Goal: Communication & Community: Answer question/provide support

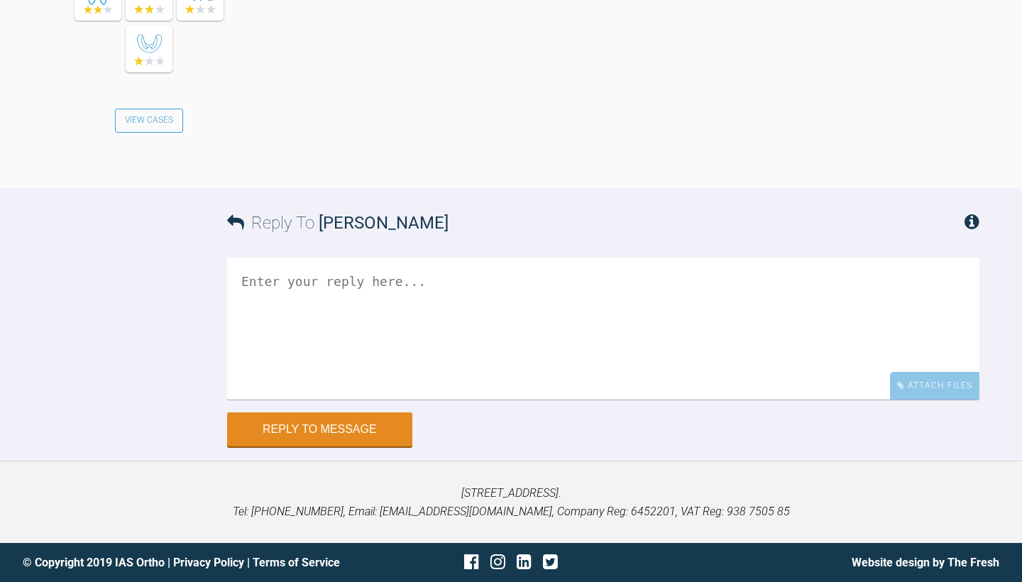
scroll to position [3595, 0]
click at [328, 400] on textarea at bounding box center [603, 329] width 752 height 142
type textarea "i"
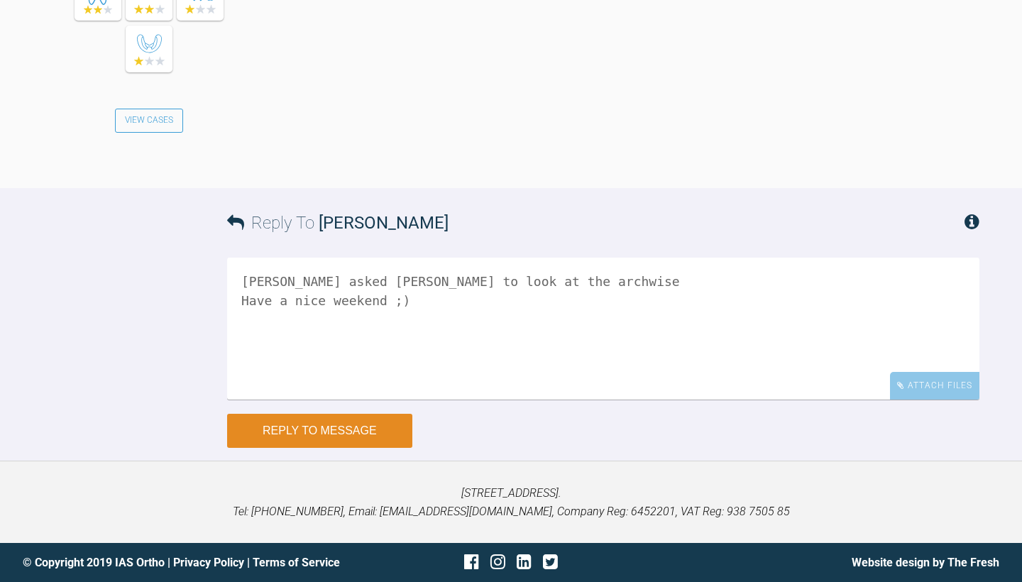
type textarea "[PERSON_NAME] asked [PERSON_NAME] to look at the archwise Have a nice weekend ;)"
click at [341, 448] on button "Reply to Message" at bounding box center [319, 431] width 185 height 34
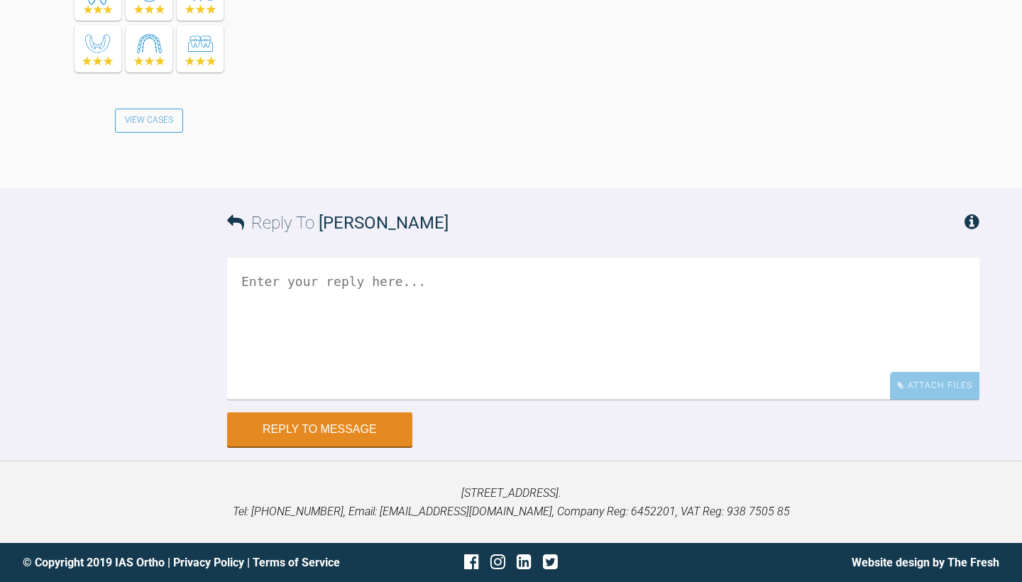
scroll to position [4143, 0]
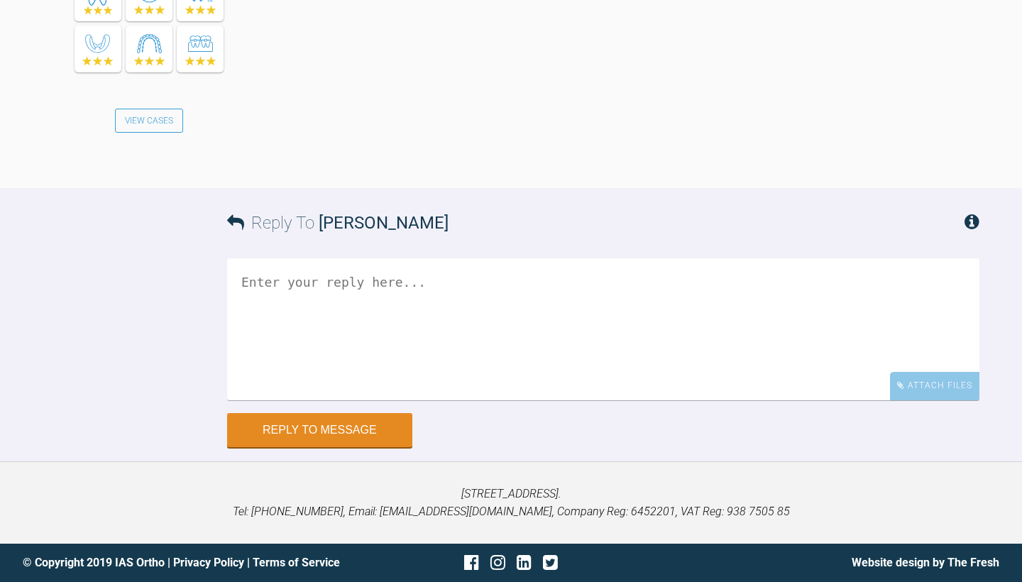
click at [325, 400] on textarea at bounding box center [603, 329] width 752 height 142
type textarea "I"
click at [323, 398] on textarea "I asked ross ro look ar" at bounding box center [603, 329] width 752 height 142
click at [380, 395] on textarea "I asked ross to look ar" at bounding box center [603, 329] width 752 height 142
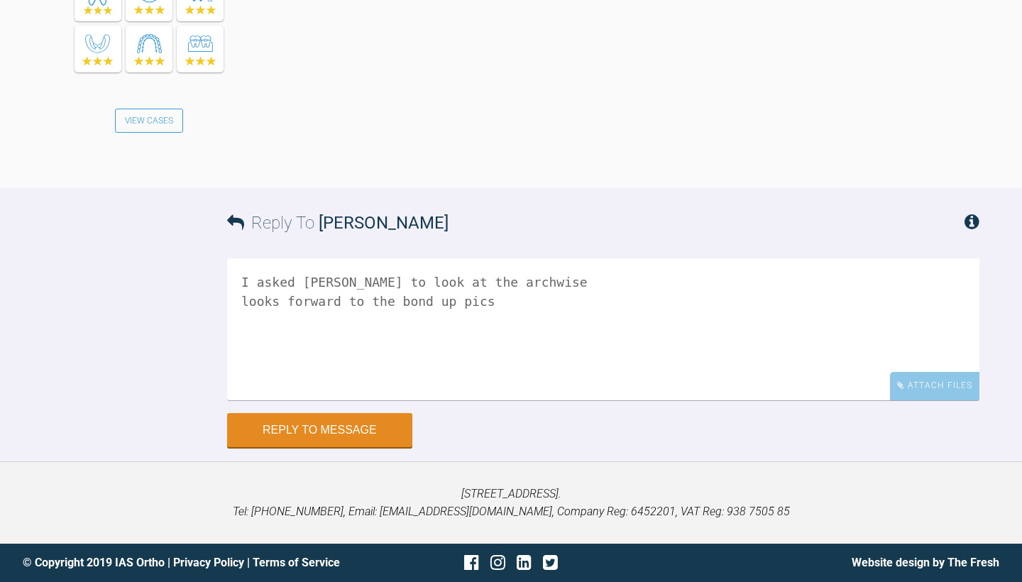
click at [272, 299] on textarea "I asked ross to look at the archwise looks forward to the bond up pics" at bounding box center [603, 329] width 752 height 142
click at [429, 305] on textarea "I asked ross to look at the archwise look forward to the bond up pics" at bounding box center [603, 329] width 752 height 142
click at [282, 320] on textarea "I asked ross to look at the archwise look forward to the bond up pics havens ni…" at bounding box center [603, 329] width 752 height 142
click at [379, 325] on textarea "I asked ross to look at the archwise look forward to the bond up pics have a ni…" at bounding box center [603, 329] width 752 height 142
type textarea "I asked ross to look at the archwise look forward to the bond up pics have a ni…"
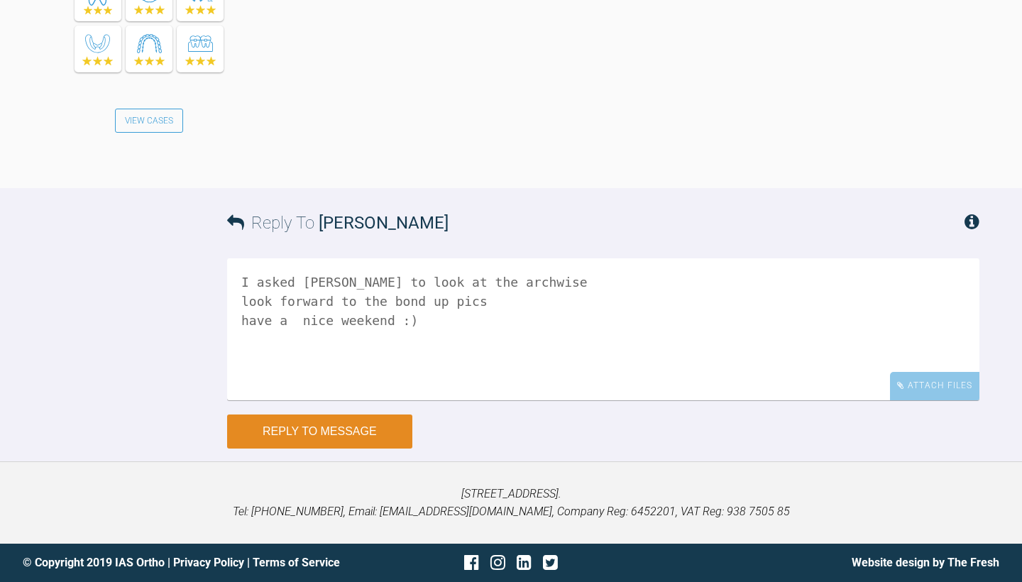
click at [353, 424] on button "Reply to Message" at bounding box center [319, 432] width 185 height 34
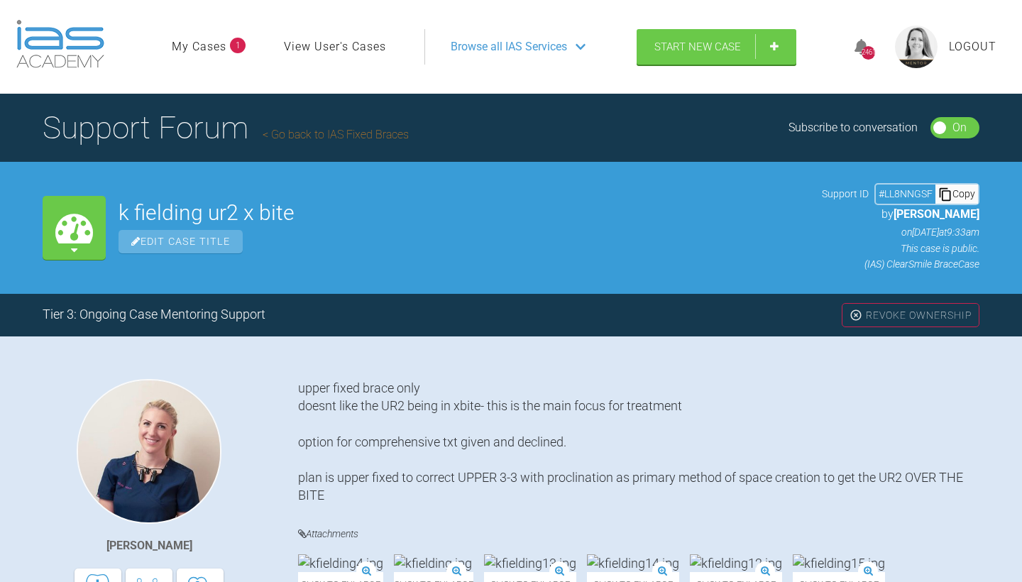
scroll to position [0, 0]
click at [303, 141] on link "Go back to IAS Fixed Braces" at bounding box center [336, 134] width 146 height 13
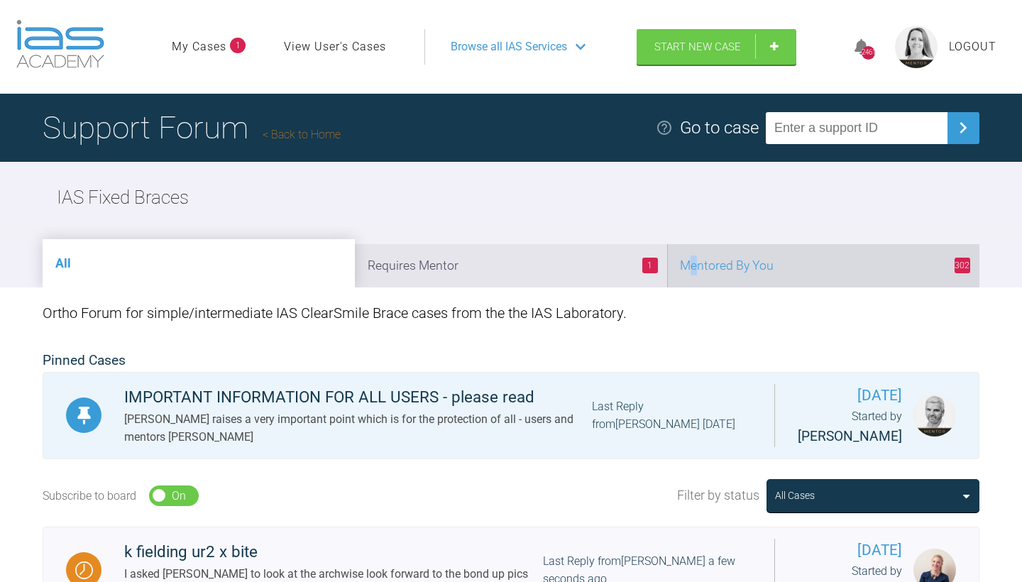
click at [791, 287] on li "302 Mentored By You" at bounding box center [823, 265] width 312 height 43
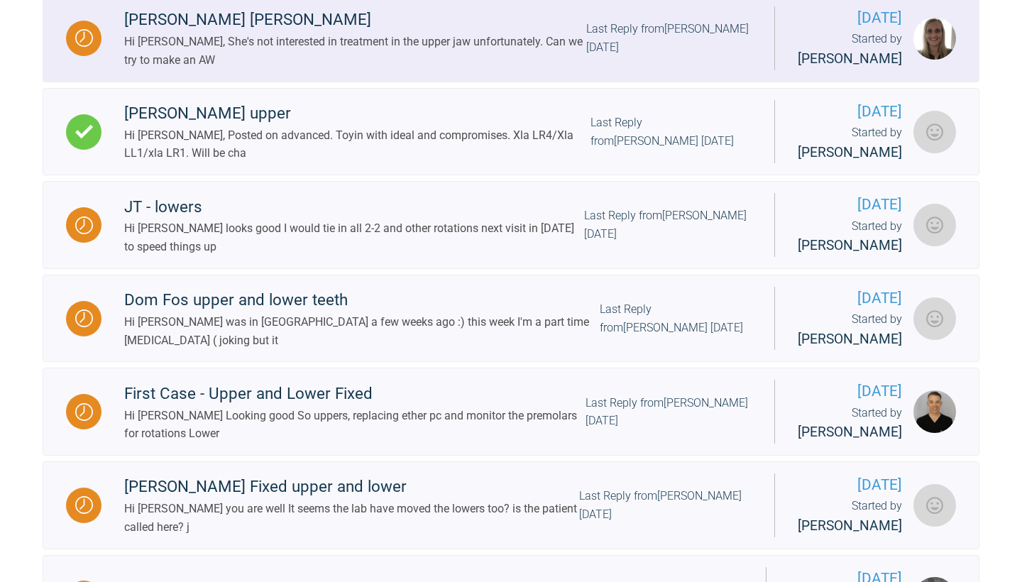
scroll to position [1150, 0]
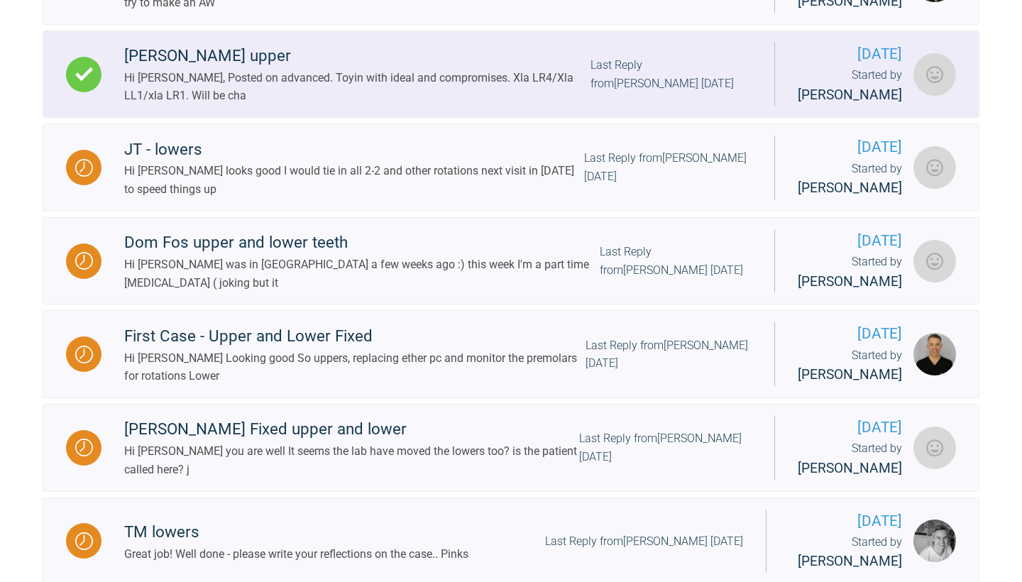
click at [579, 105] on div "Hi Emma, Posted on advanced. Toyin with ideal and compromises. Xla LR4/Xla LL1/…" at bounding box center [357, 87] width 466 height 36
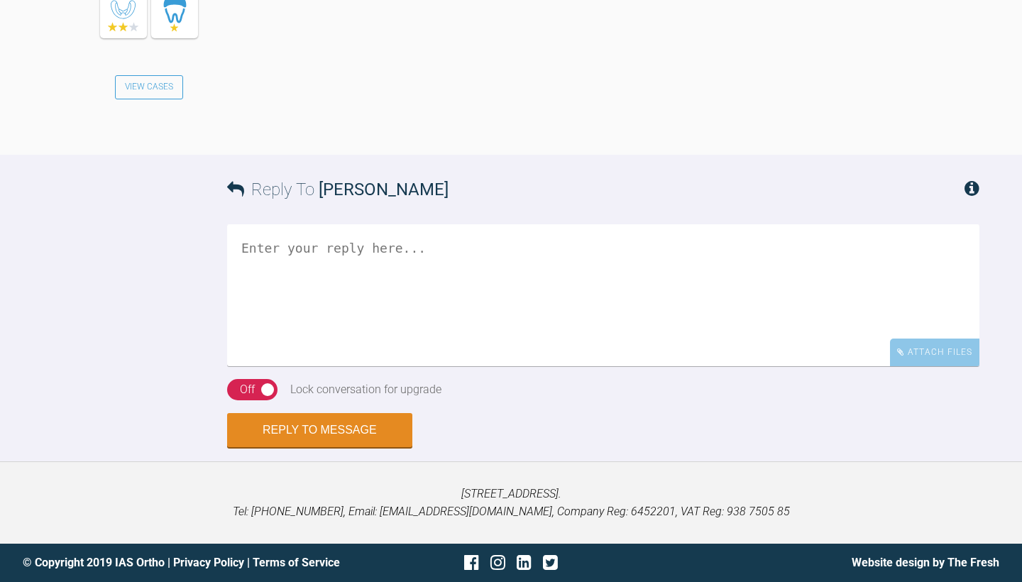
scroll to position [3020, 0]
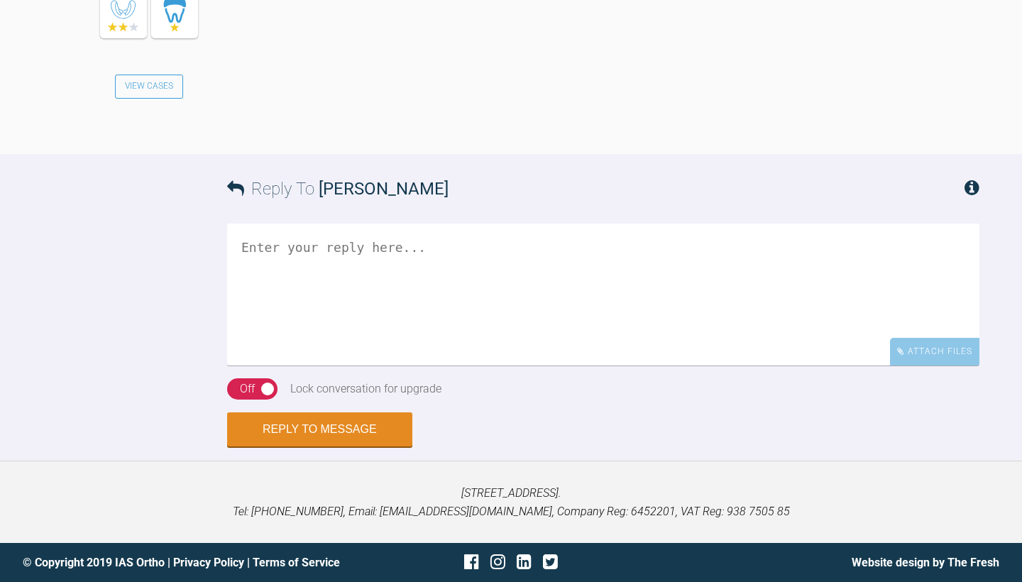
click at [458, 307] on textarea at bounding box center [603, 295] width 752 height 142
type textarea "t"
type textarea "Cheers Neil"
click at [263, 398] on div "On Off" at bounding box center [252, 388] width 50 height 21
click at [280, 441] on button "Reply to Message" at bounding box center [319, 431] width 185 height 34
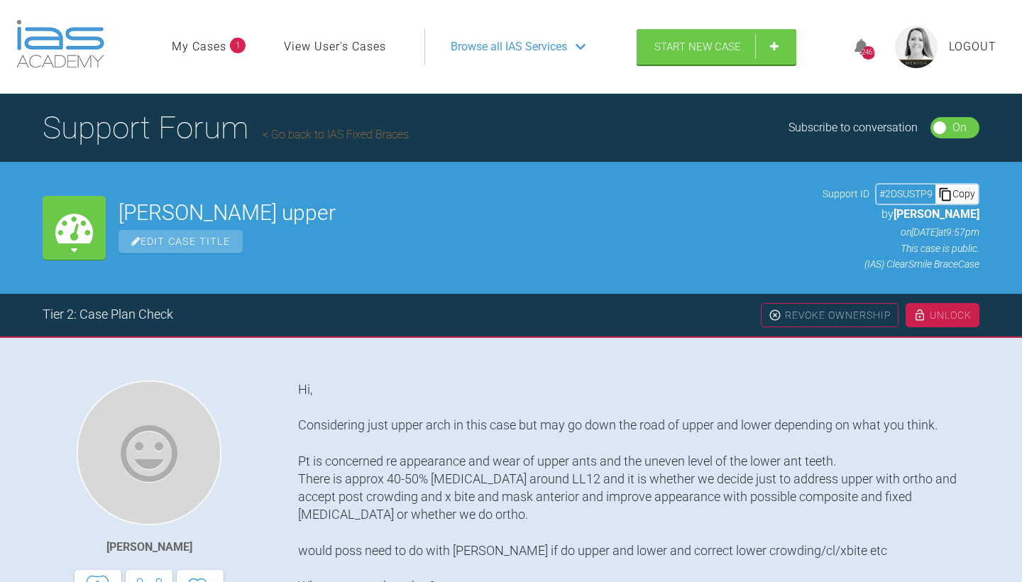
scroll to position [0, 0]
click at [395, 153] on h1 "Support Forum Go back to IAS Fixed Braces" at bounding box center [226, 128] width 366 height 50
click at [388, 141] on link "Go back to IAS Fixed Braces" at bounding box center [336, 134] width 146 height 13
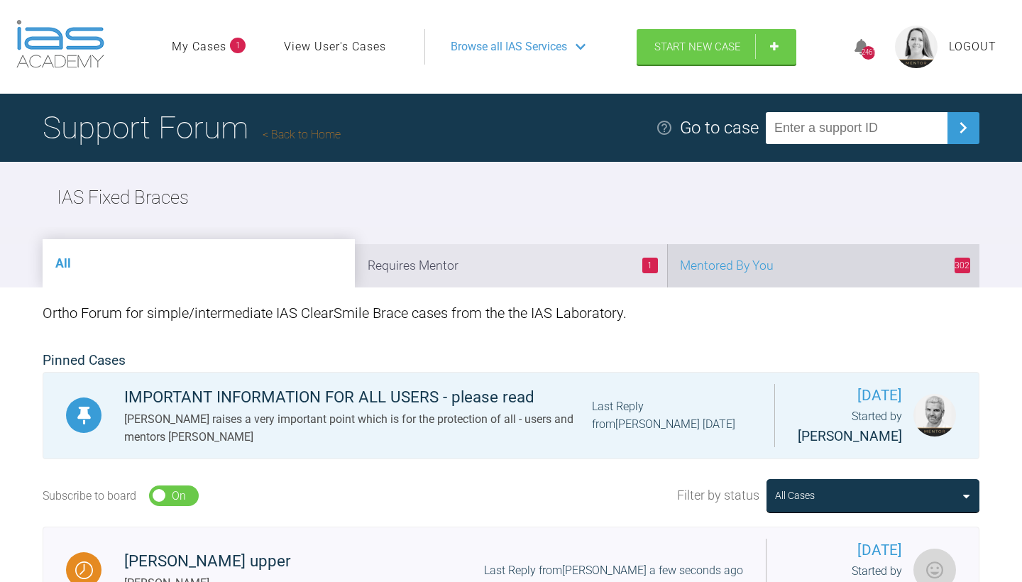
click at [843, 287] on li "302 Mentored By You" at bounding box center [823, 265] width 312 height 43
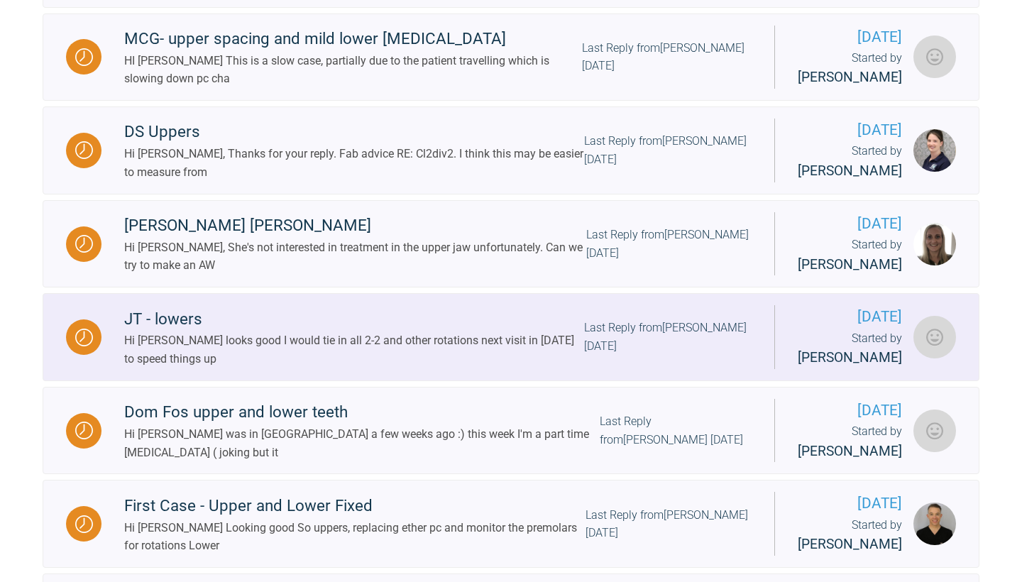
scroll to position [980, 0]
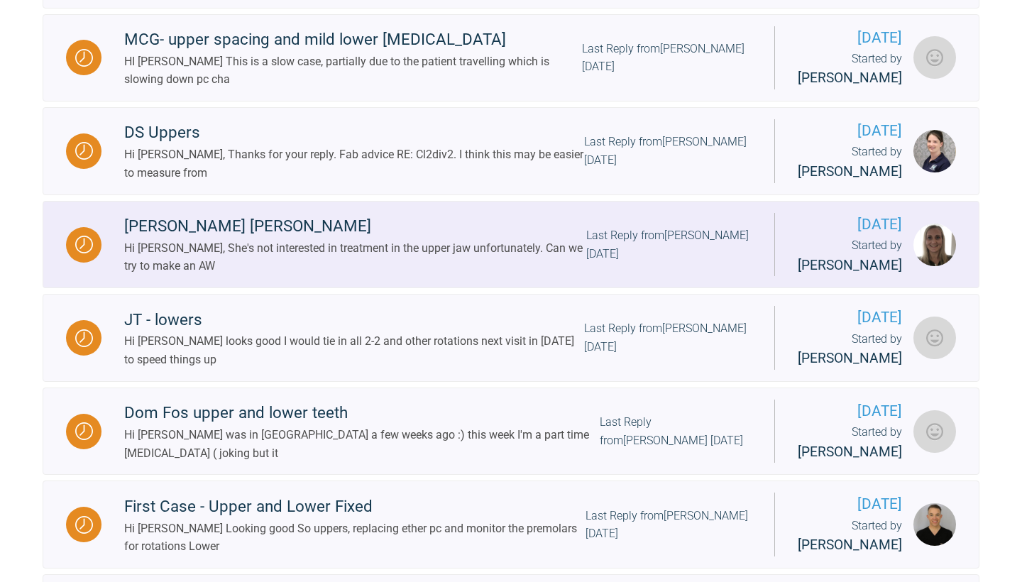
click at [627, 263] on div "Last Reply from Marie Thogersen 8 days ago" at bounding box center [668, 244] width 165 height 36
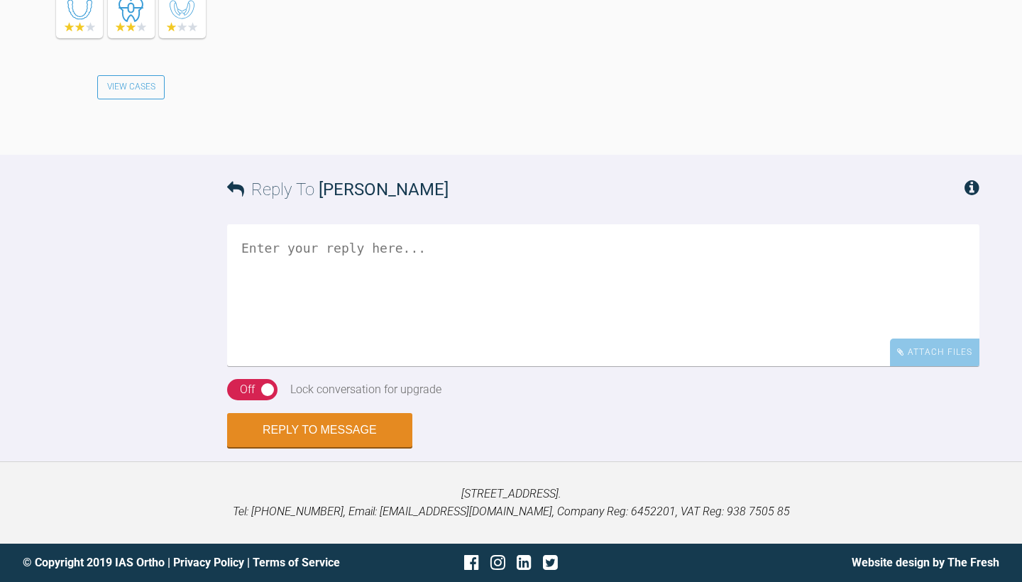
scroll to position [2586, 0]
click at [541, 297] on textarea at bounding box center [603, 295] width 752 height 142
type textarea "You can have a try but I really don't think she will improve eof without treatm…"
click at [258, 393] on div "On Off" at bounding box center [252, 389] width 50 height 21
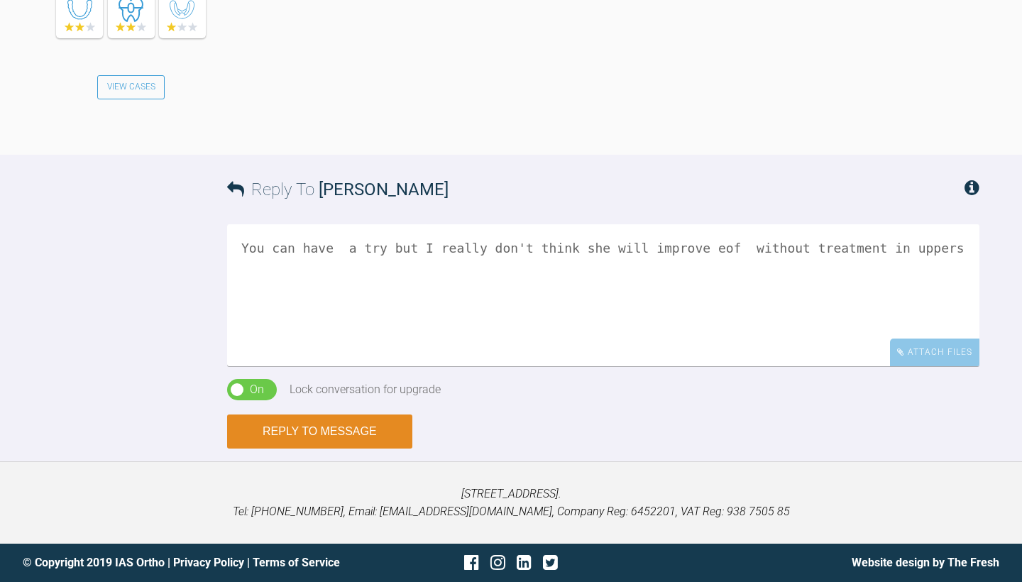
click at [268, 434] on button "Reply to Message" at bounding box center [319, 432] width 185 height 34
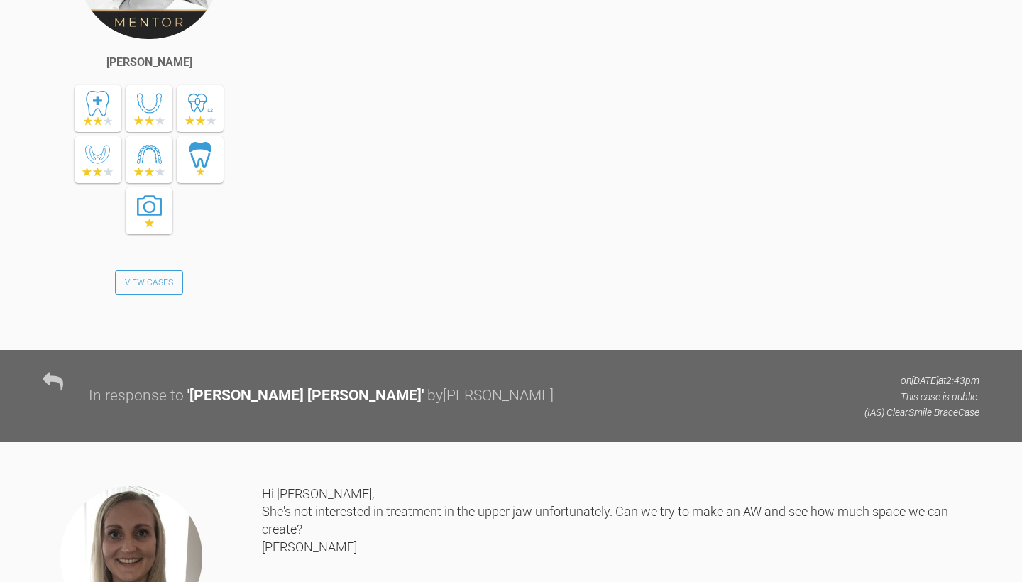
scroll to position [1046, 0]
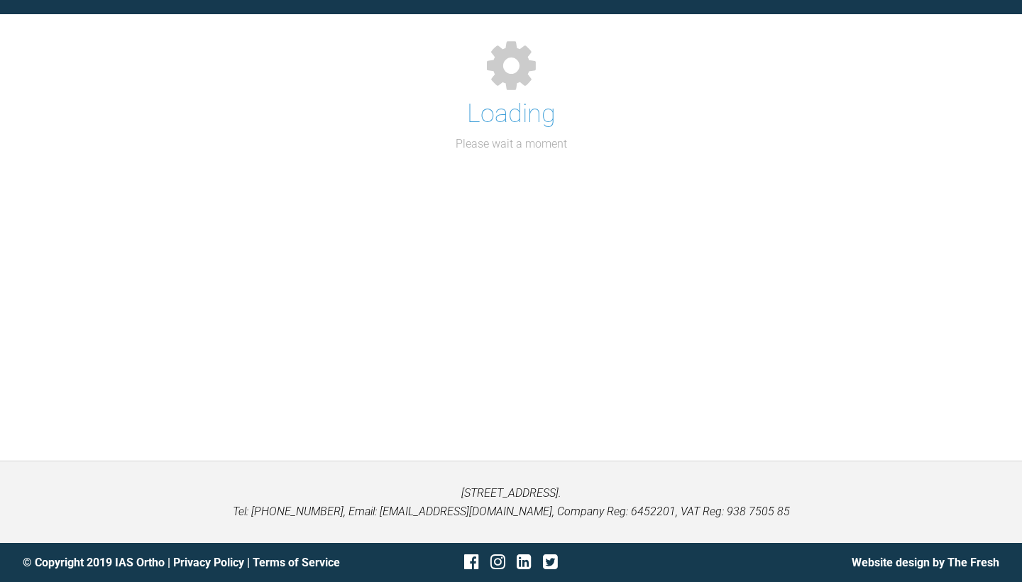
scroll to position [227, 0]
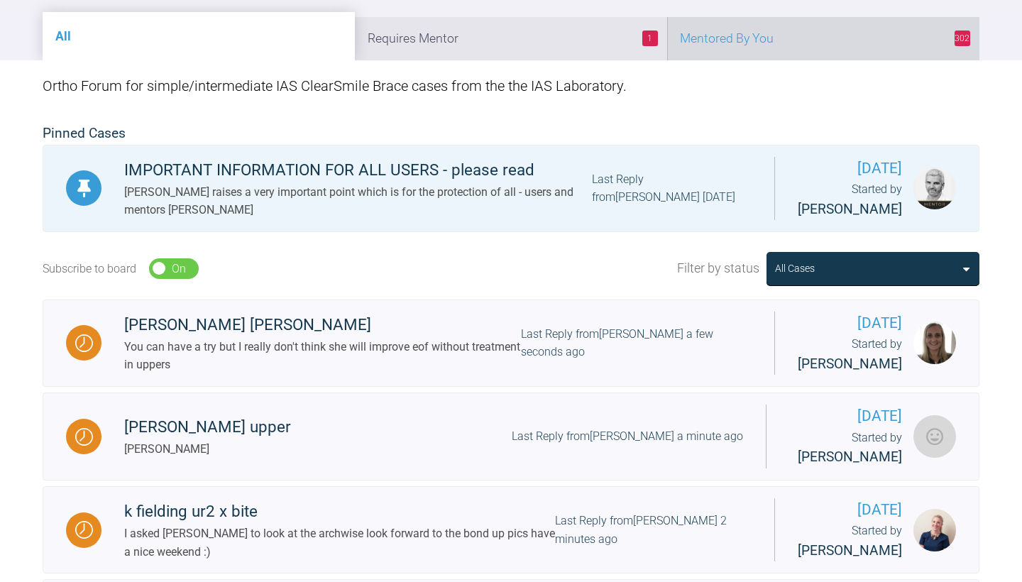
click at [855, 60] on li "302 Mentored By You" at bounding box center [823, 38] width 312 height 43
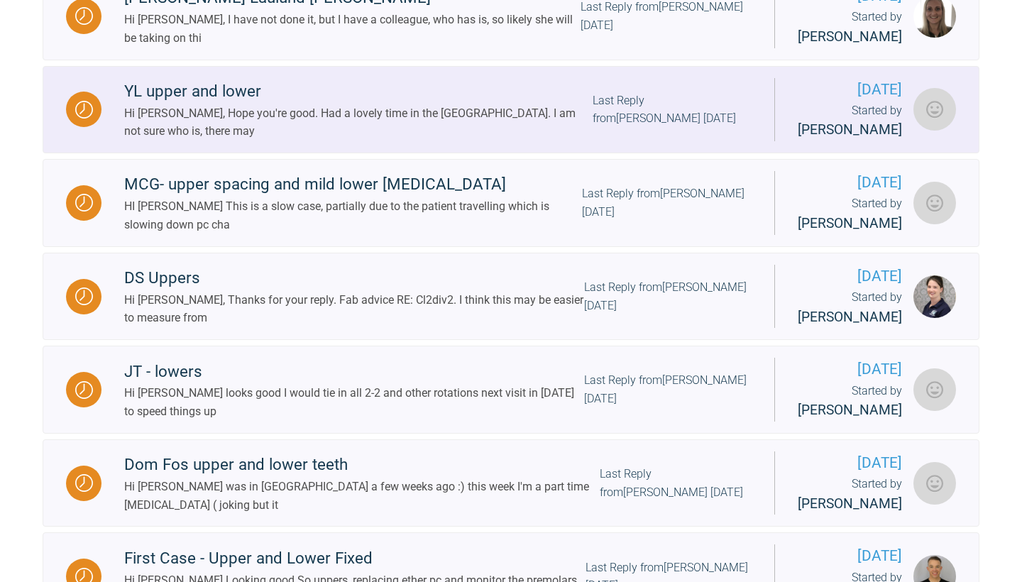
click at [524, 141] on div "Hi Emma, Hope you're good. Had a lovely time in the Black Forest. I am not sure…" at bounding box center [358, 122] width 468 height 36
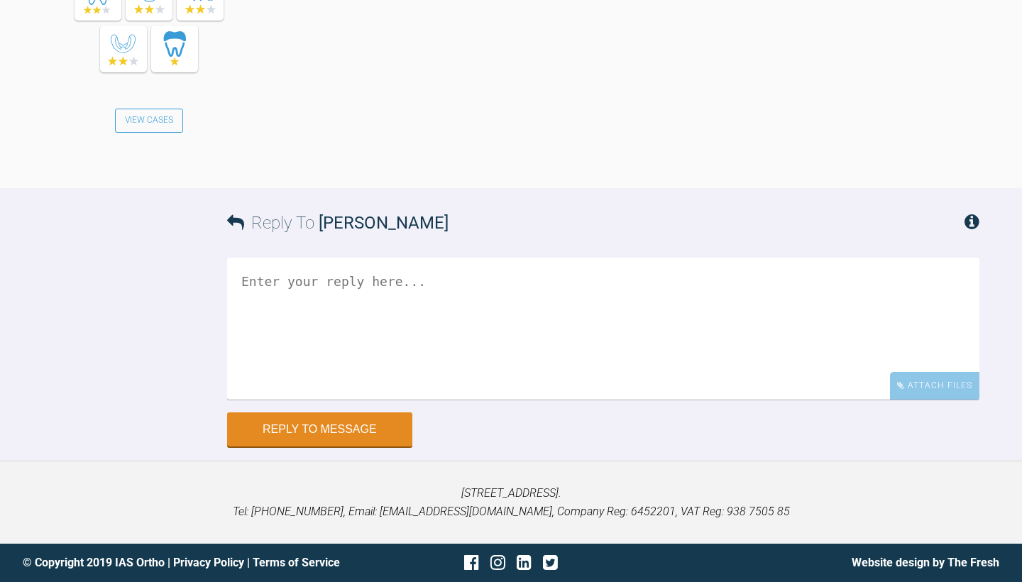
scroll to position [5659, 0]
click at [400, 306] on textarea at bounding box center [603, 329] width 752 height 142
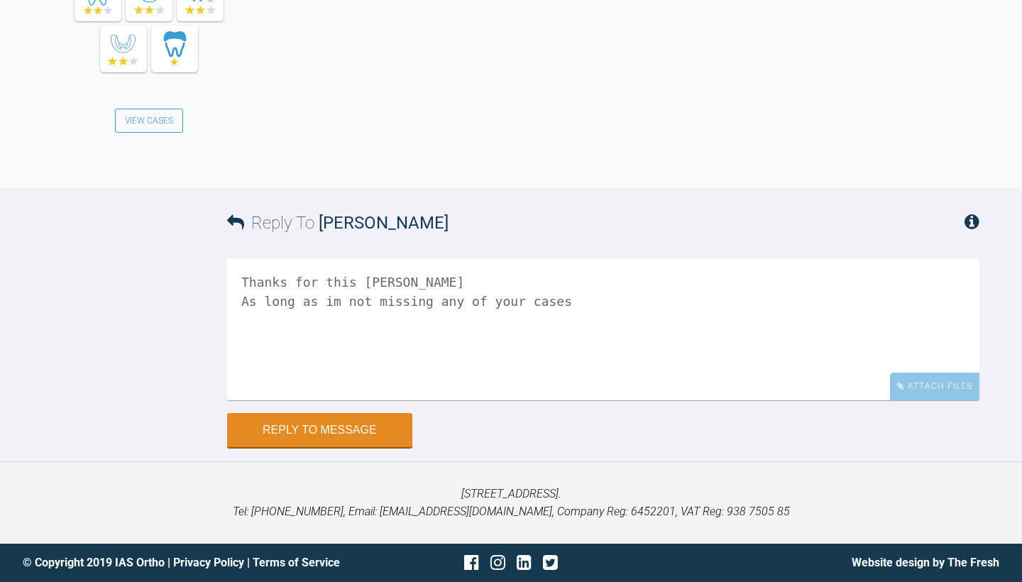
click at [315, 322] on textarea "Thanks for this Neil As long as im not missing any of your cases" at bounding box center [603, 329] width 752 height 142
click at [512, 319] on textarea "Thanks for this Neil As long as I'm not missing any of your cases" at bounding box center [603, 329] width 752 height 142
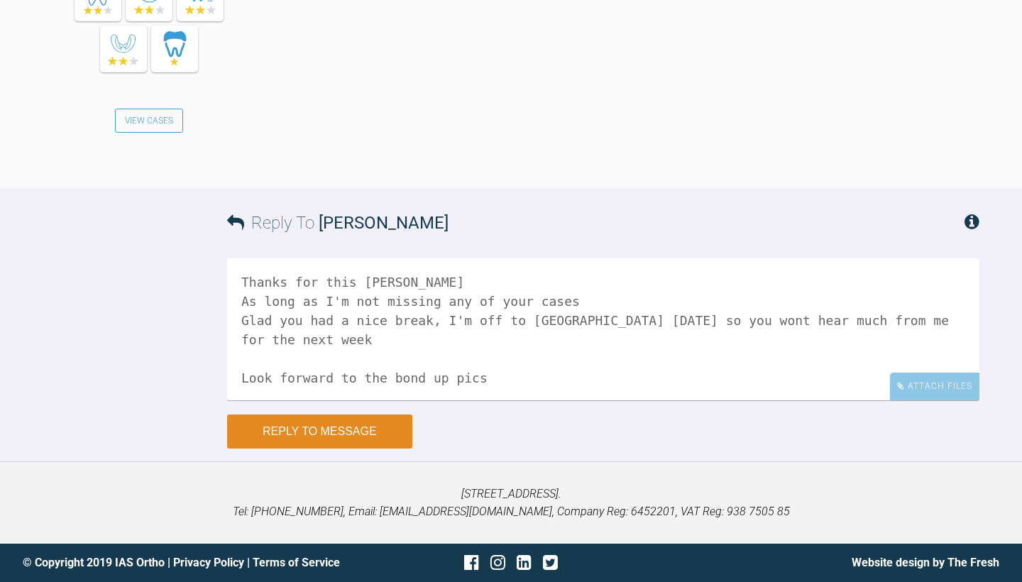
type textarea "Thanks for this Neil As long as I'm not missing any of your cases Glad you had …"
click at [336, 449] on button "Reply to Message" at bounding box center [319, 432] width 185 height 34
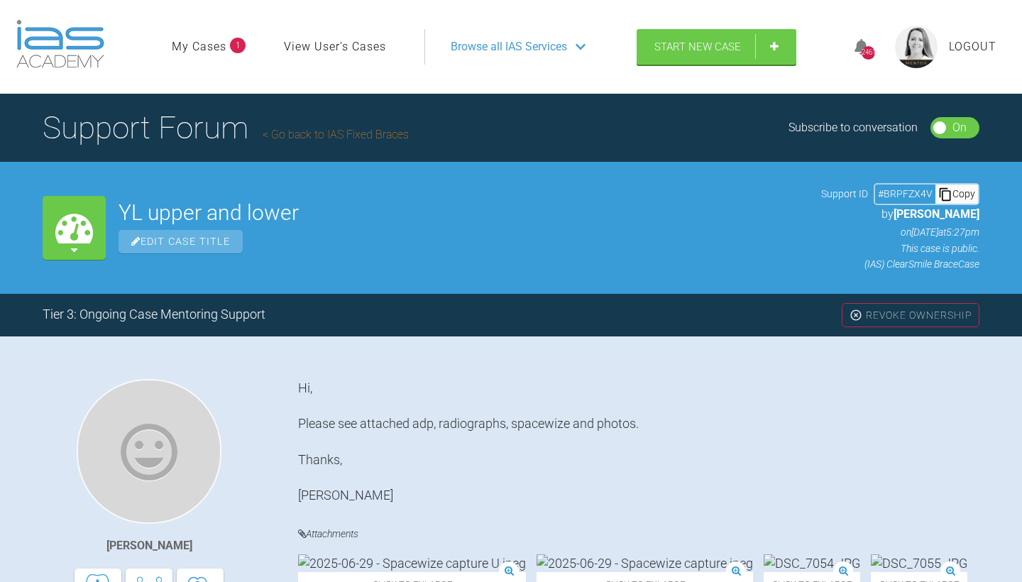
scroll to position [0, 0]
click at [327, 141] on link "Go back to IAS Fixed Braces" at bounding box center [336, 134] width 146 height 13
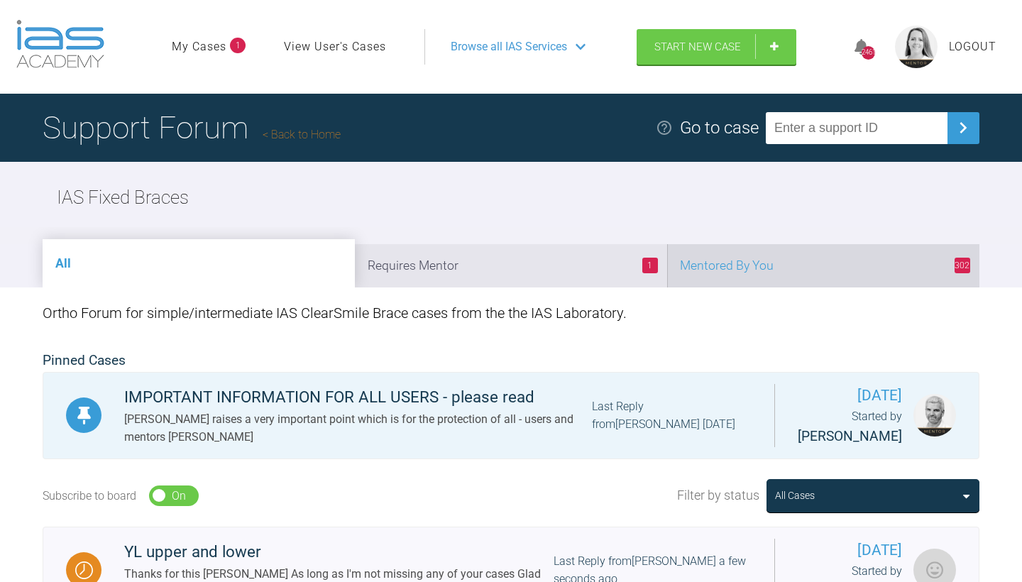
click at [800, 287] on li "302 Mentored By You" at bounding box center [823, 265] width 312 height 43
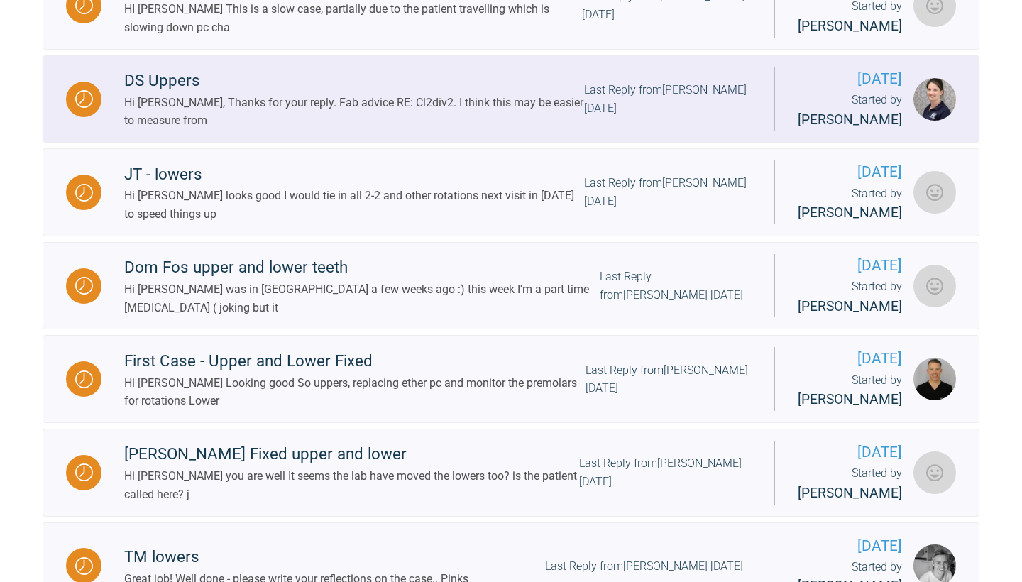
scroll to position [1151, 0]
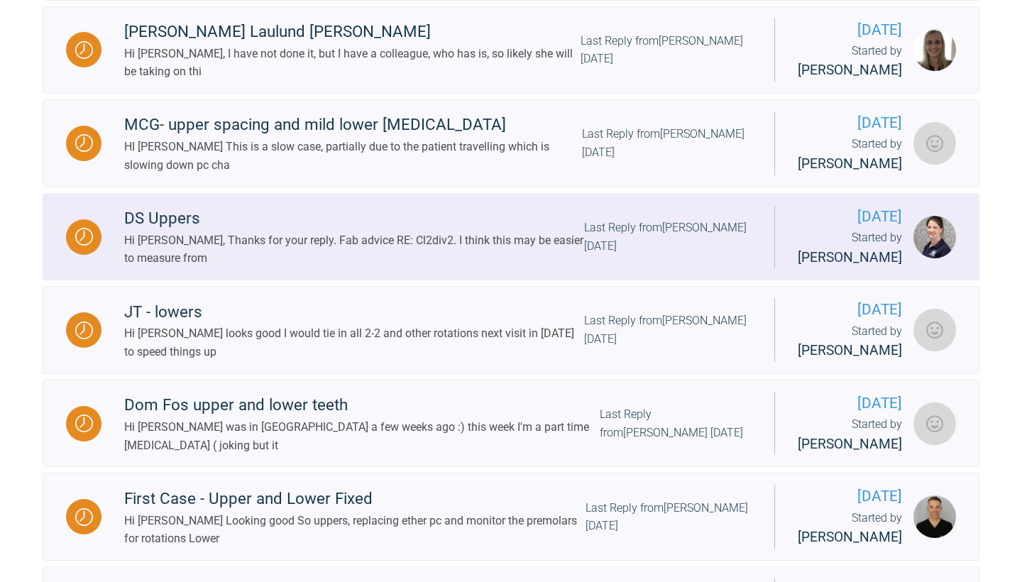
click at [690, 268] on div "DS Uppers Hi Emma, Thanks for your reply. Fab advice RE: Cl2div2. I think this …" at bounding box center [438, 237] width 673 height 62
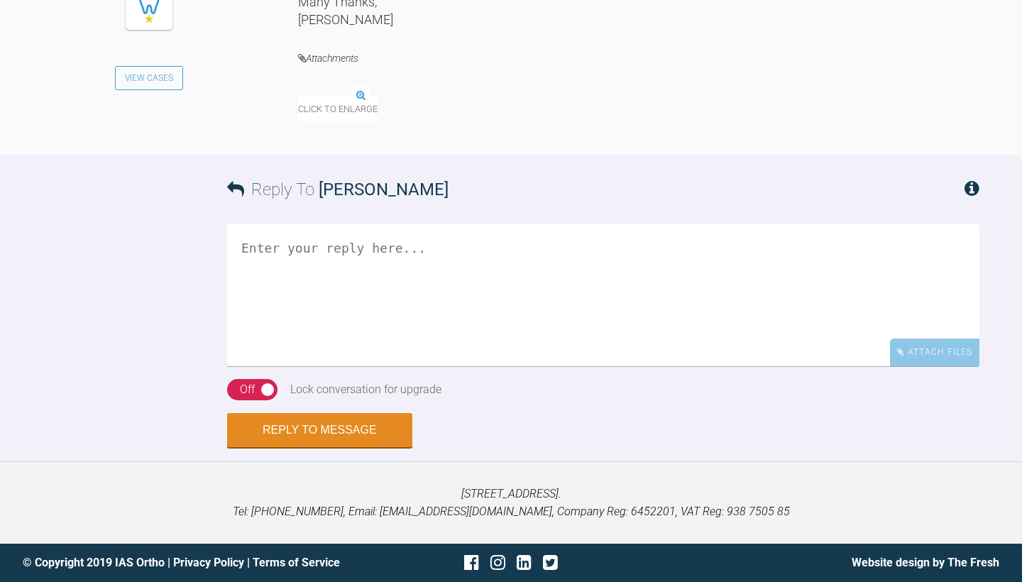
scroll to position [3233, 0]
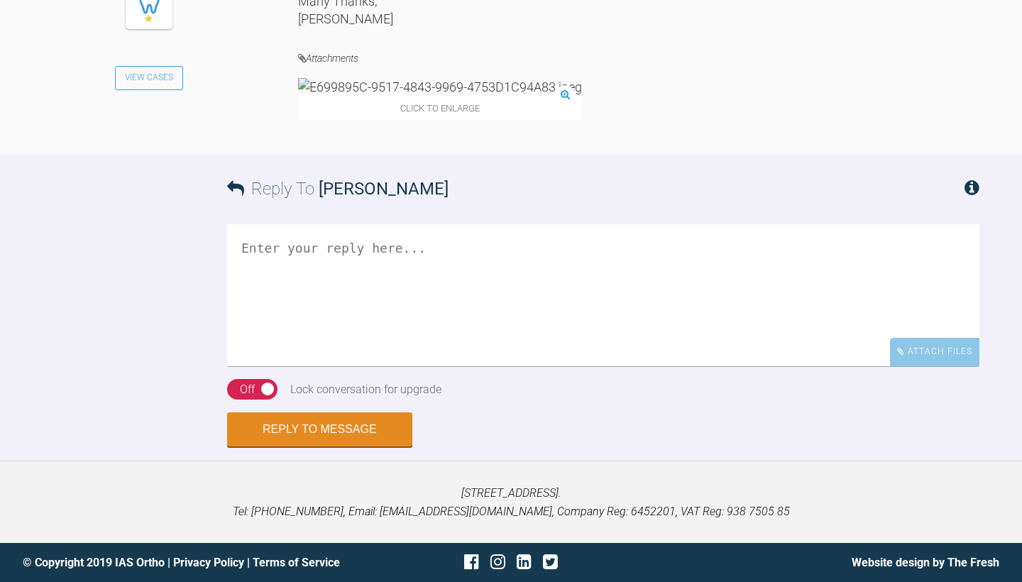
click at [549, 366] on textarea at bounding box center [603, 295] width 752 height 142
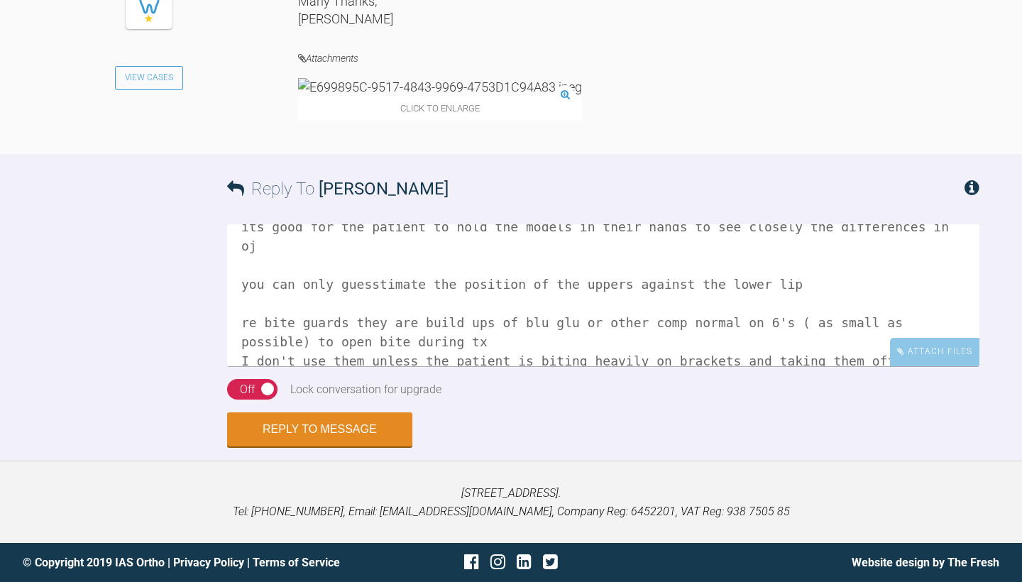
scroll to position [40, 0]
click at [718, 331] on textarea "ok so you can get 3d models but they wont include the lip its good for the pati…" at bounding box center [603, 295] width 752 height 142
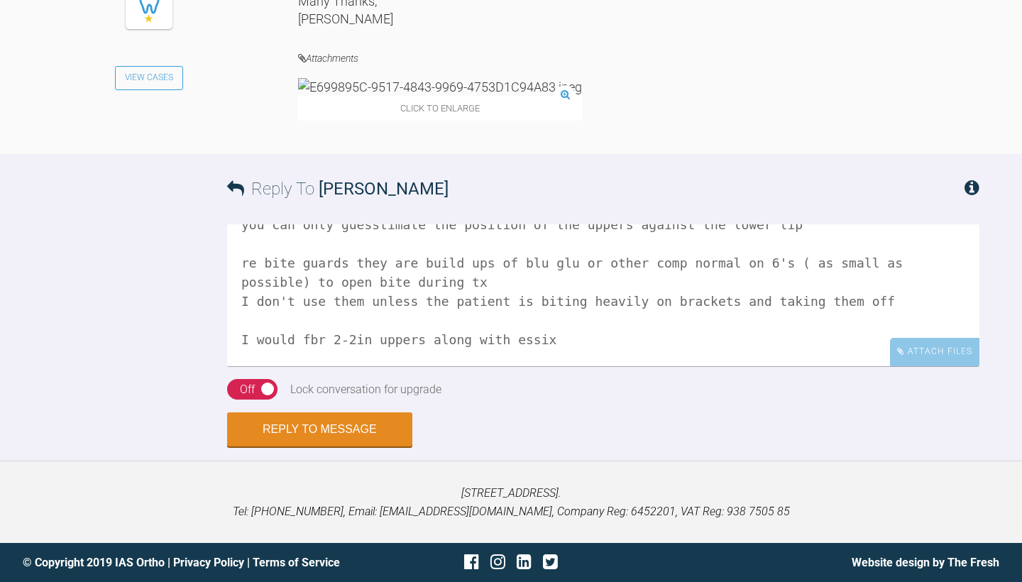
scroll to position [119, 0]
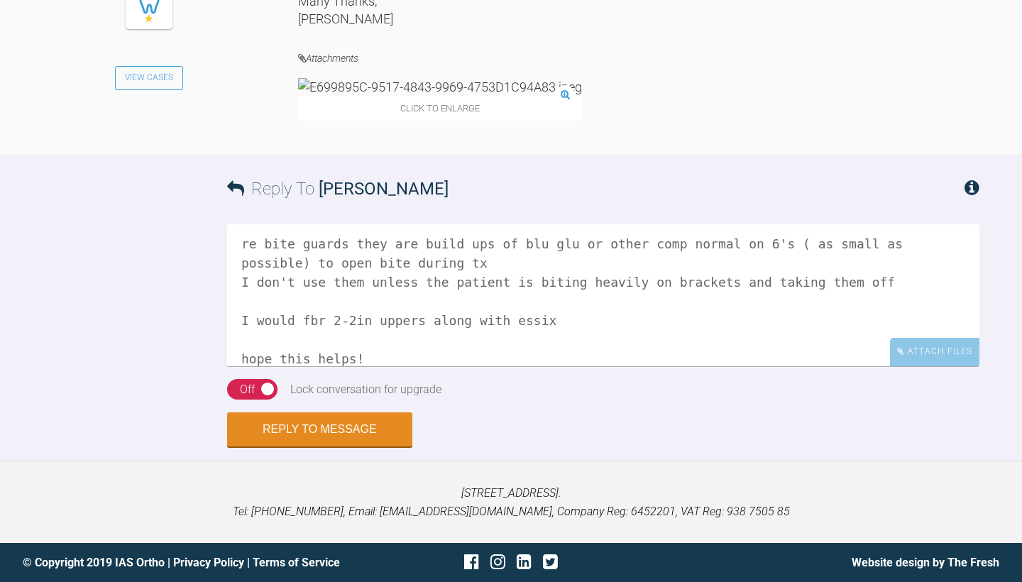
type textarea "ok so you can get 3d models but they wont include the lip its good for the pati…"
click at [243, 396] on div "Off" at bounding box center [247, 389] width 15 height 18
click at [290, 432] on button "Reply to Message" at bounding box center [319, 431] width 185 height 34
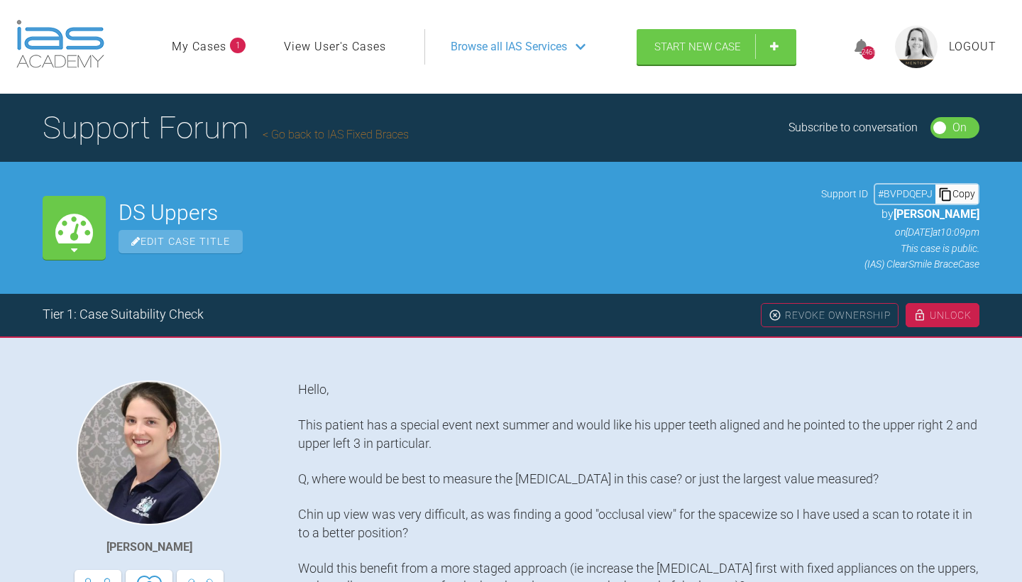
scroll to position [0, 0]
click at [336, 141] on link "Go back to IAS Fixed Braces" at bounding box center [336, 134] width 146 height 13
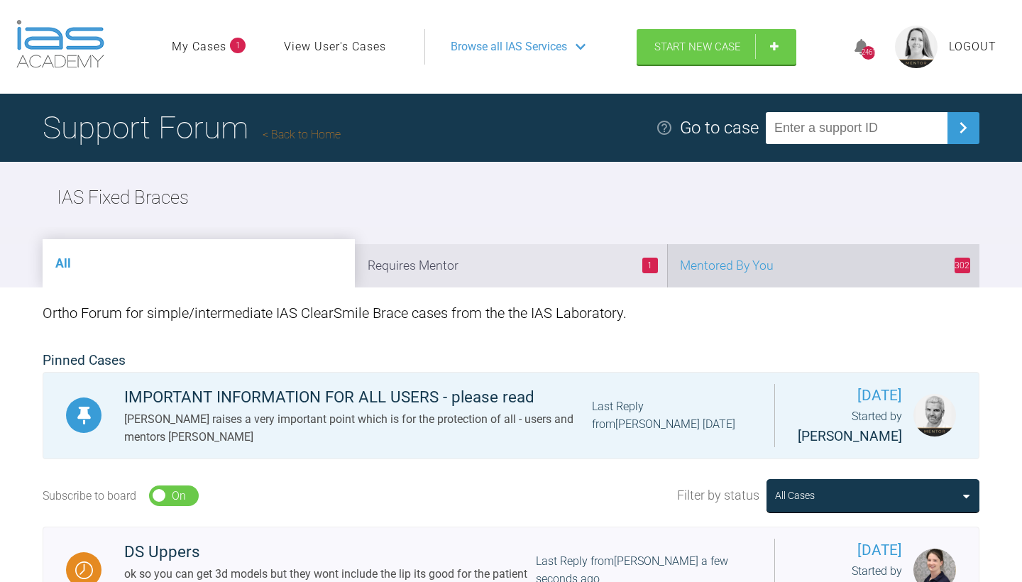
click at [833, 287] on li "302 Mentored By You" at bounding box center [823, 265] width 312 height 43
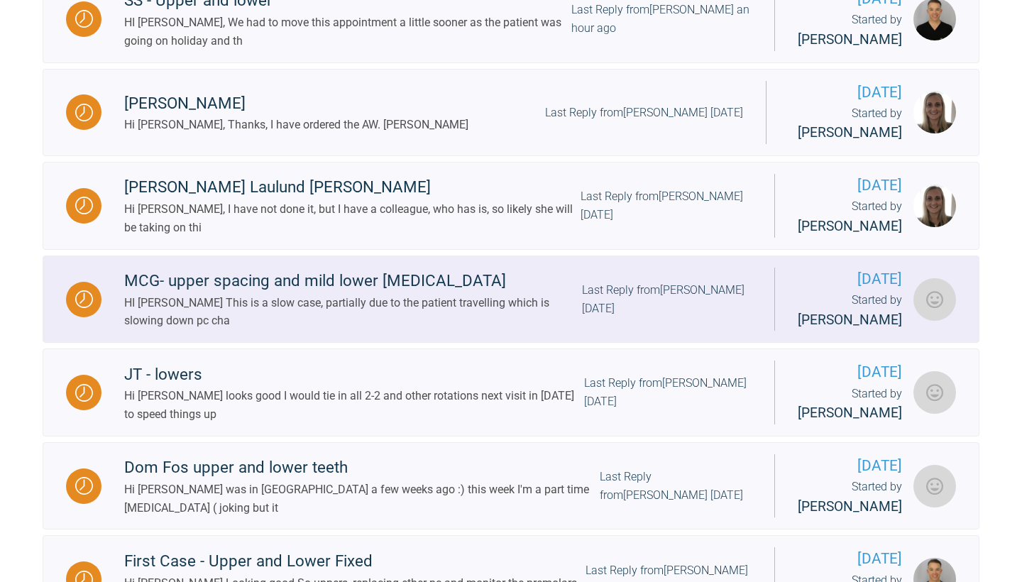
scroll to position [926, 0]
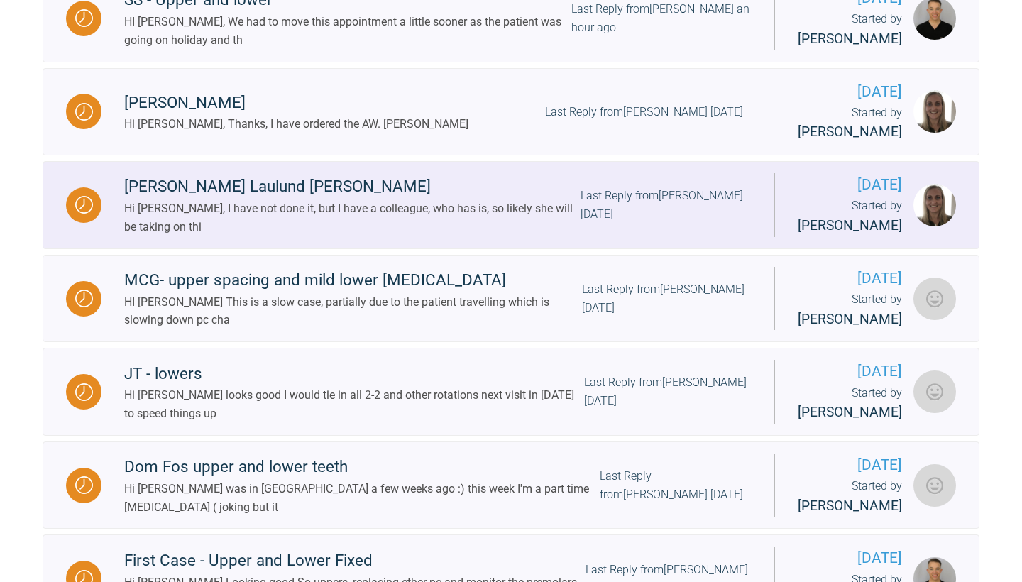
click at [637, 236] on div "Mette Laulund Knudsen Hi Emma, I have not done it, but I have a colleague, who …" at bounding box center [438, 205] width 673 height 62
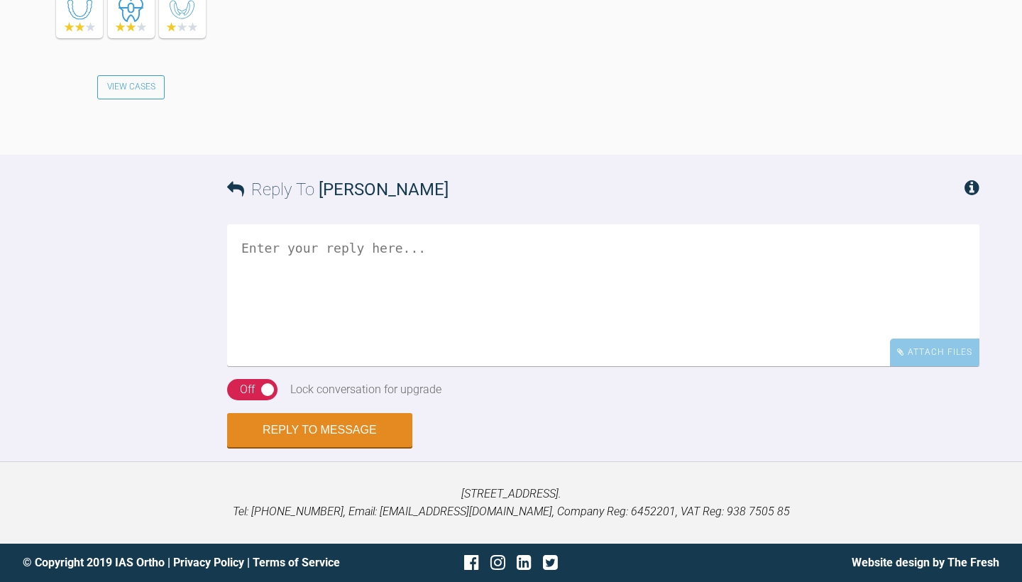
scroll to position [2704, 0]
click at [495, 366] on textarea at bounding box center [603, 295] width 752 height 142
type textarea "y"
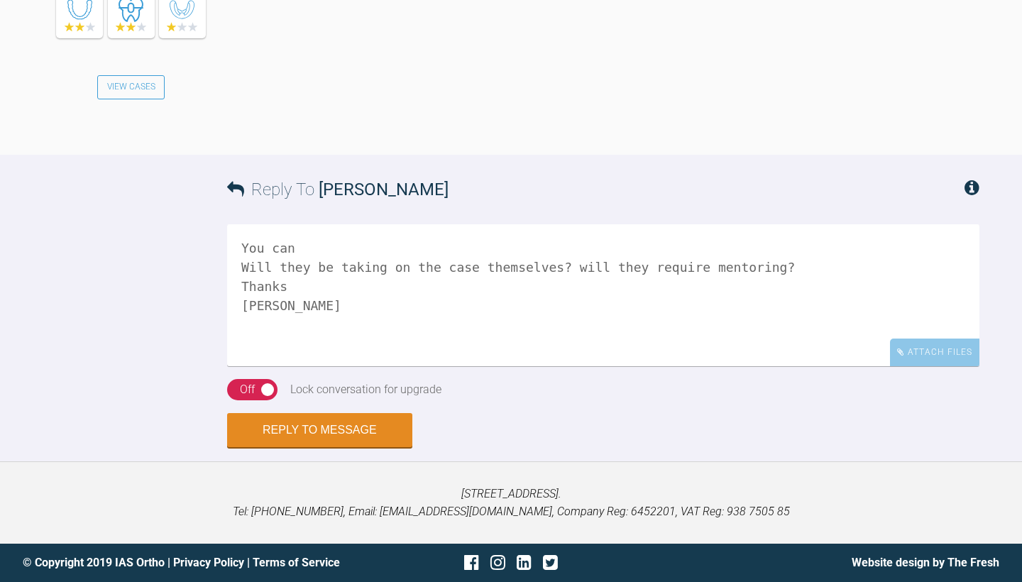
click at [241, 366] on textarea "You can Will they be taking on the case themselves? will they require mentoring…" at bounding box center [603, 295] width 752 height 142
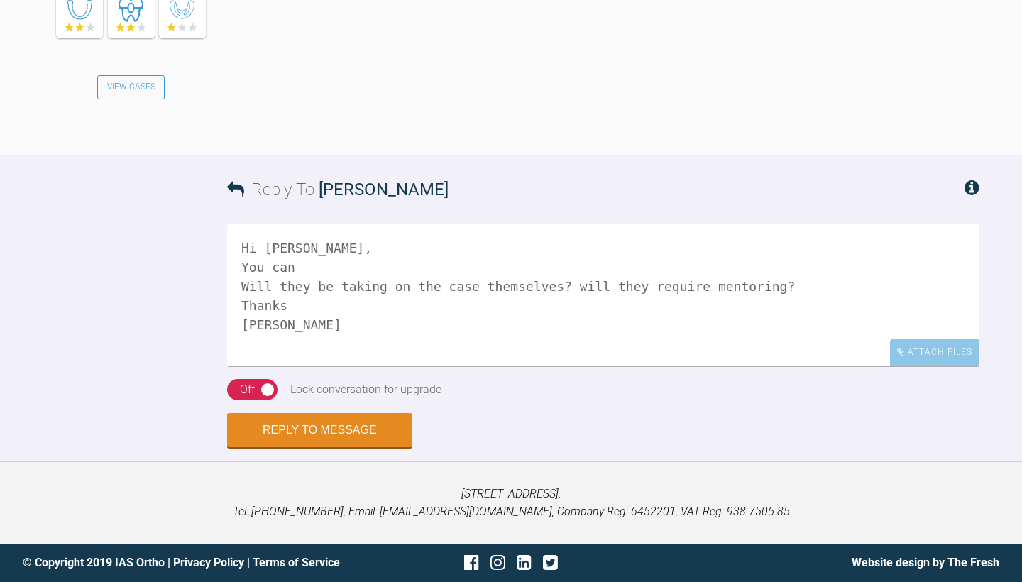
scroll to position [2820, 0]
type textarea "Hi Marie, You can Will they be taking on the case themselves? will they require…"
click at [253, 399] on div "Off" at bounding box center [247, 389] width 15 height 18
click at [285, 461] on form "Reply To Marie Thogersen Hi Marie, You can Will they be taking on the case them…" at bounding box center [511, 308] width 1022 height 307
click at [287, 449] on button "Reply to Message" at bounding box center [319, 432] width 185 height 34
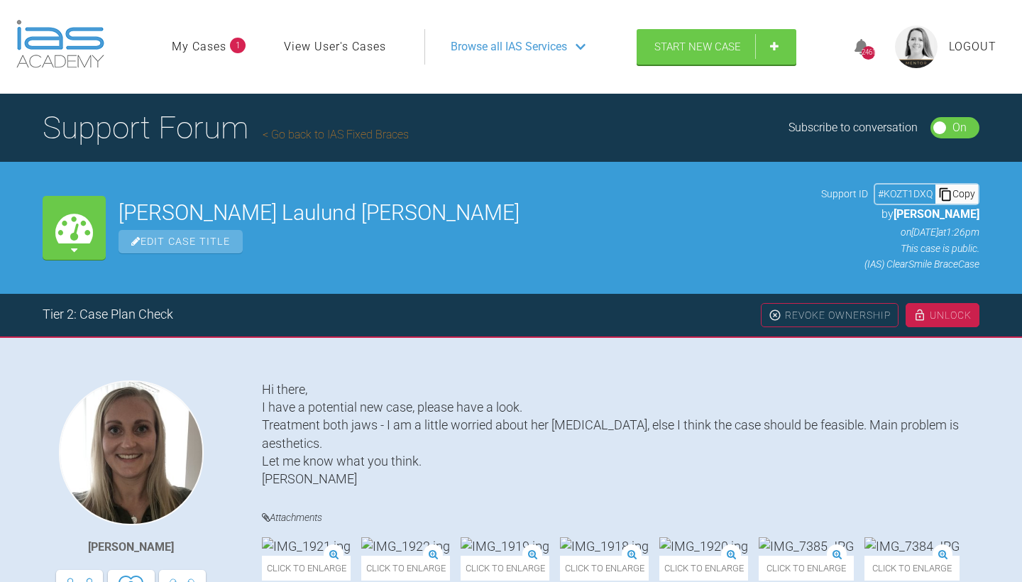
scroll to position [0, 0]
click at [356, 141] on link "Go back to IAS Fixed Braces" at bounding box center [336, 134] width 146 height 13
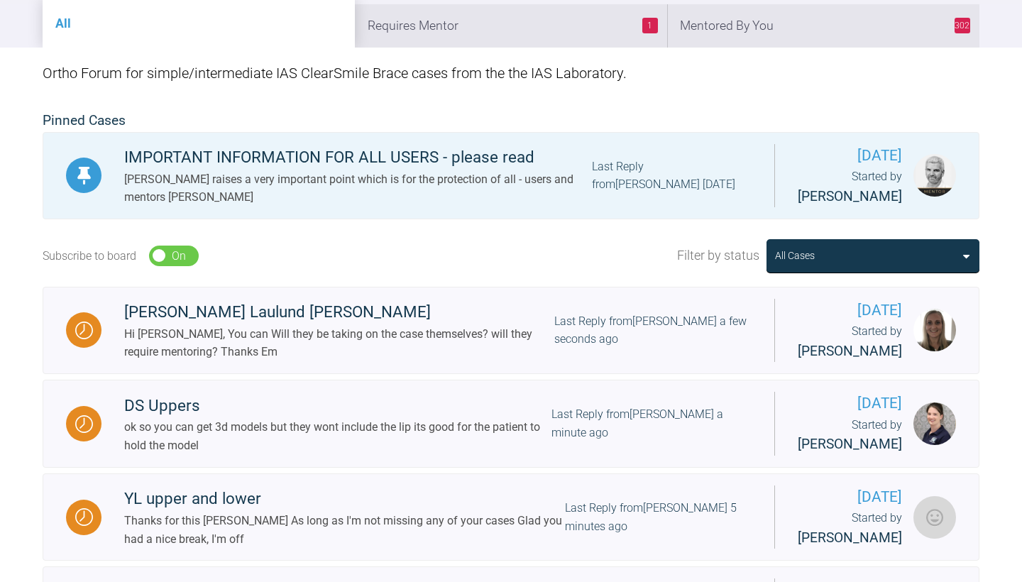
scroll to position [165, 0]
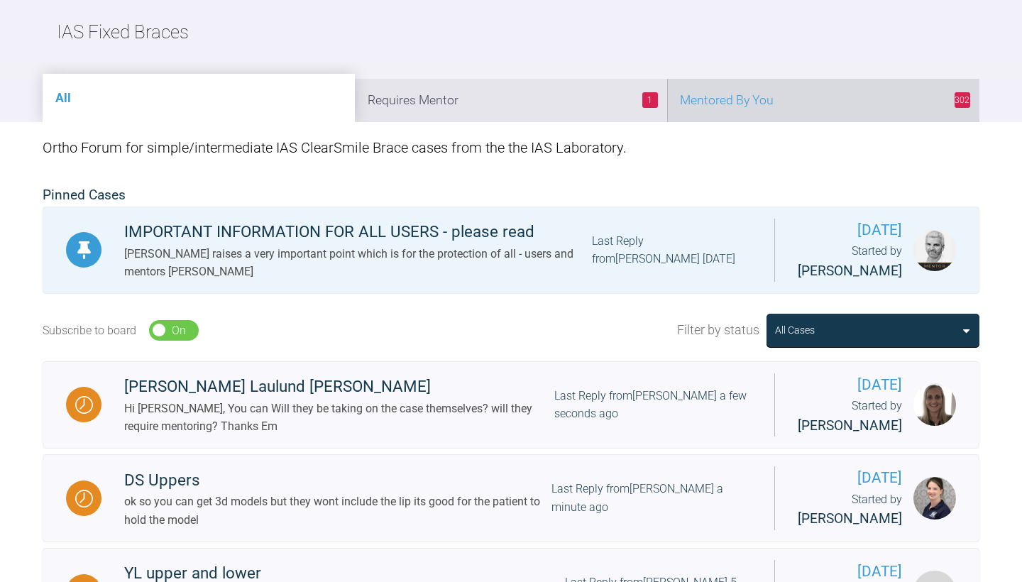
click at [812, 122] on li "302 Mentored By You" at bounding box center [823, 100] width 312 height 43
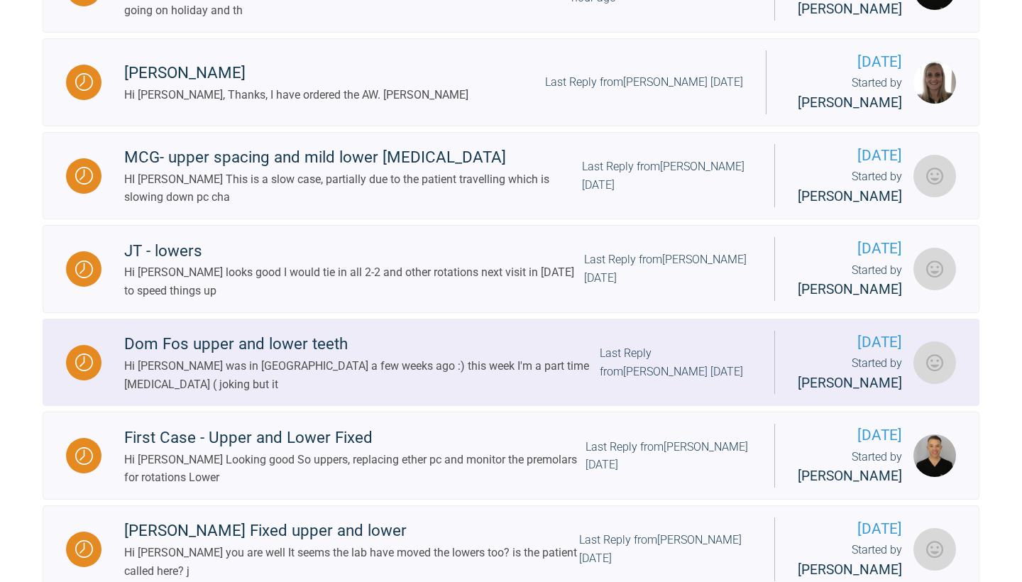
scroll to position [1043, 1]
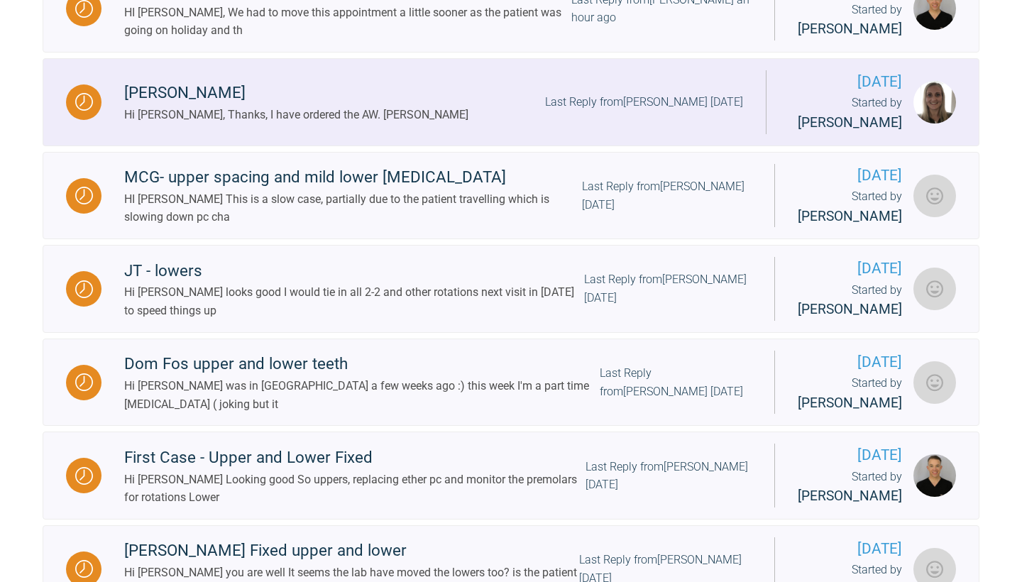
click at [696, 124] on div "Mads Reifenstein Hi Emma, Thanks, I have ordered the AW. Marie Last Reply from …" at bounding box center [434, 101] width 664 height 43
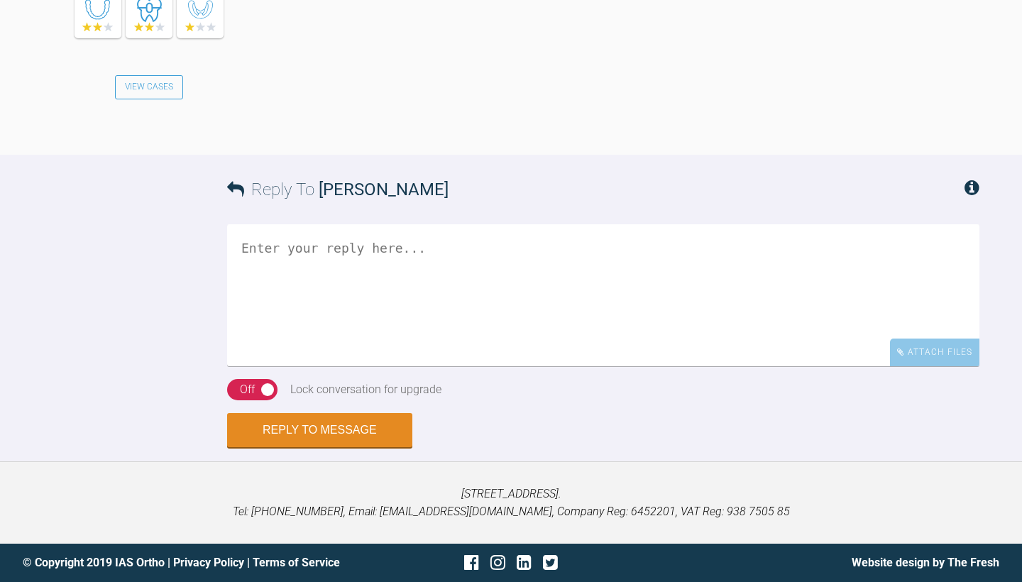
scroll to position [2504, 0]
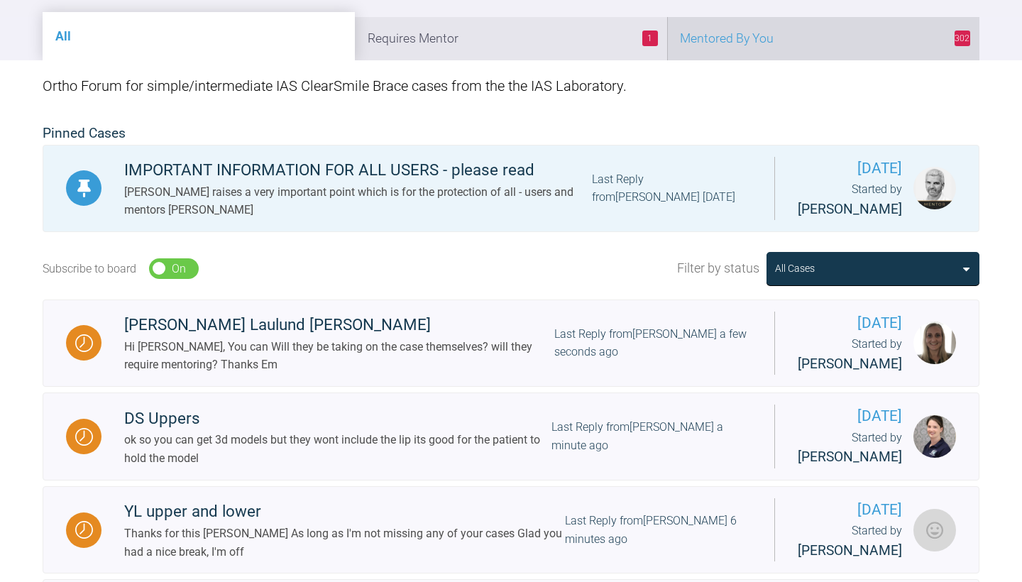
click at [801, 60] on li "302 Mentored By You" at bounding box center [823, 38] width 312 height 43
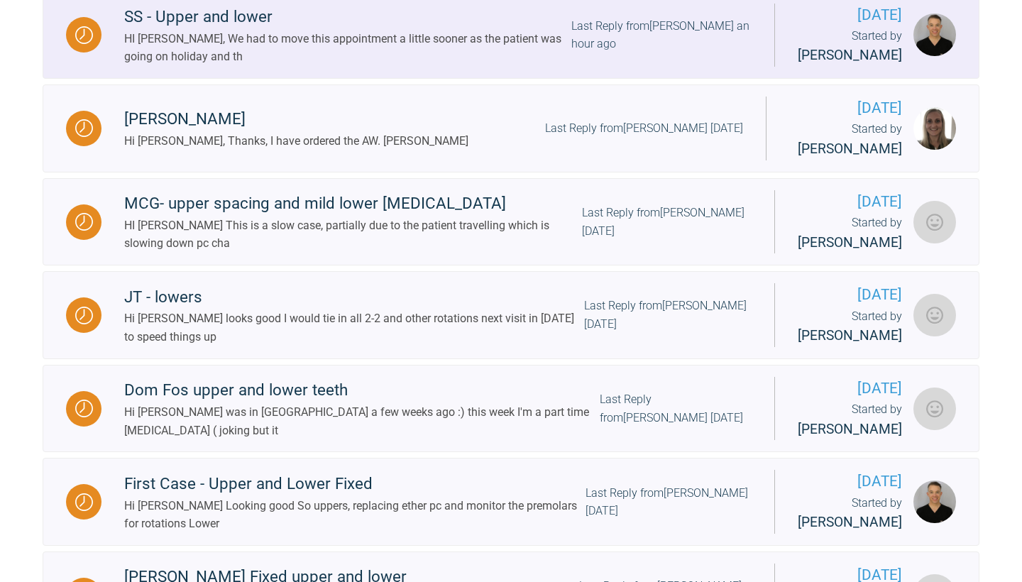
scroll to position [1003, 0]
click at [726, 53] on div "Last Reply from Stephen McCrory an hour ago" at bounding box center [661, 34] width 180 height 36
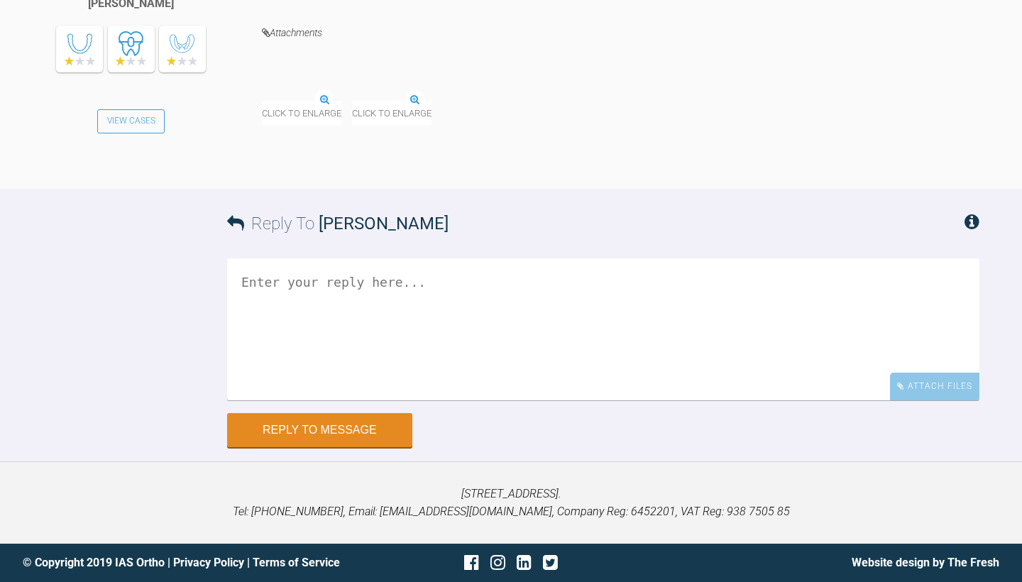
scroll to position [4324, 0]
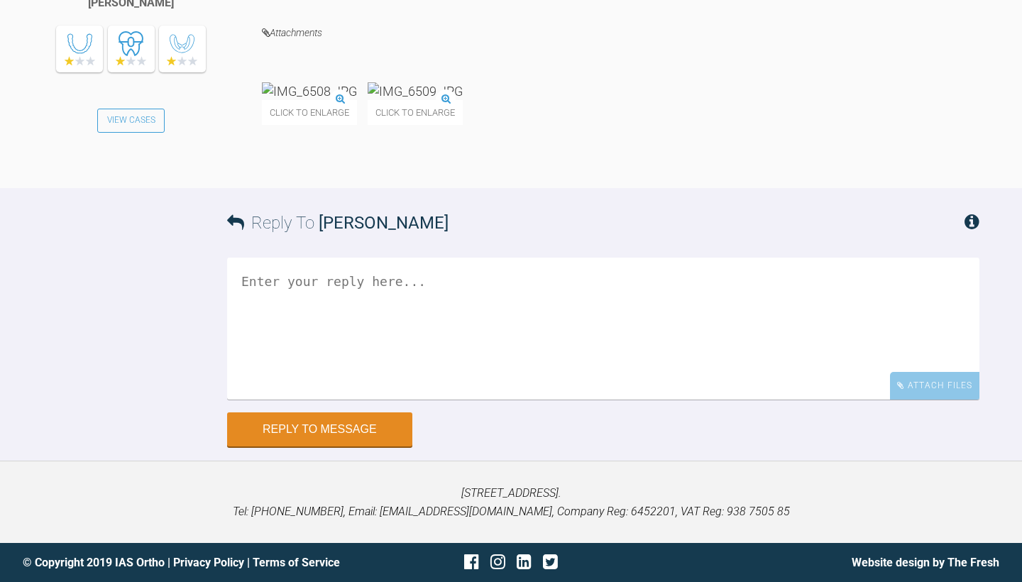
click at [463, 100] on img at bounding box center [415, 91] width 95 height 18
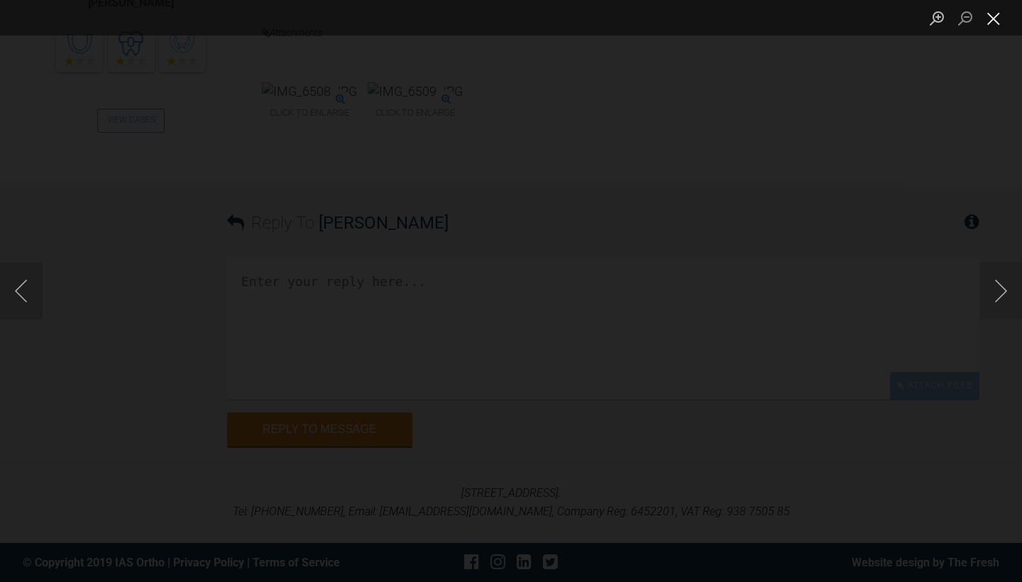
click at [1004, 24] on button "Close lightbox" at bounding box center [994, 18] width 28 height 25
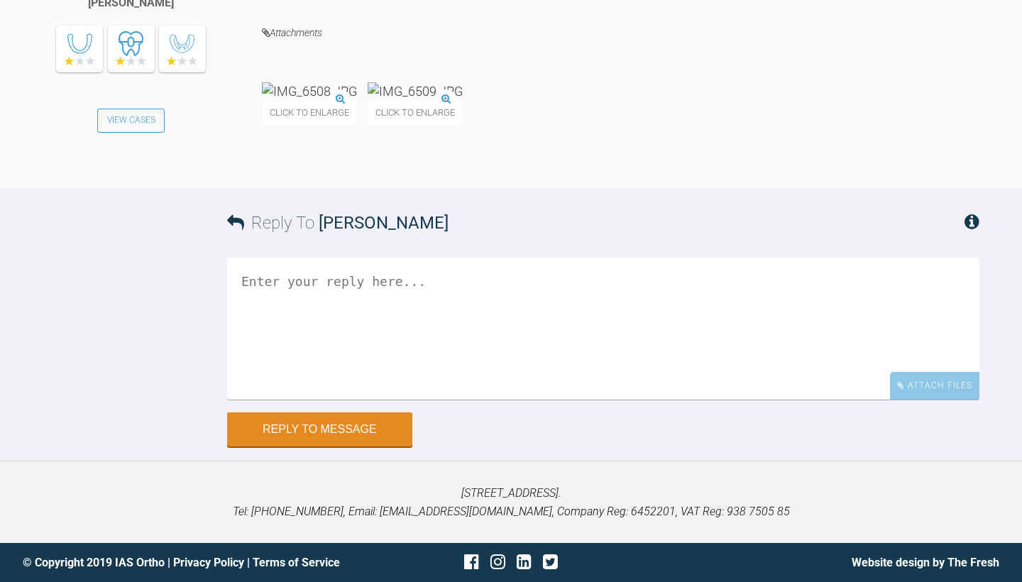
click at [504, 358] on textarea at bounding box center [603, 329] width 752 height 142
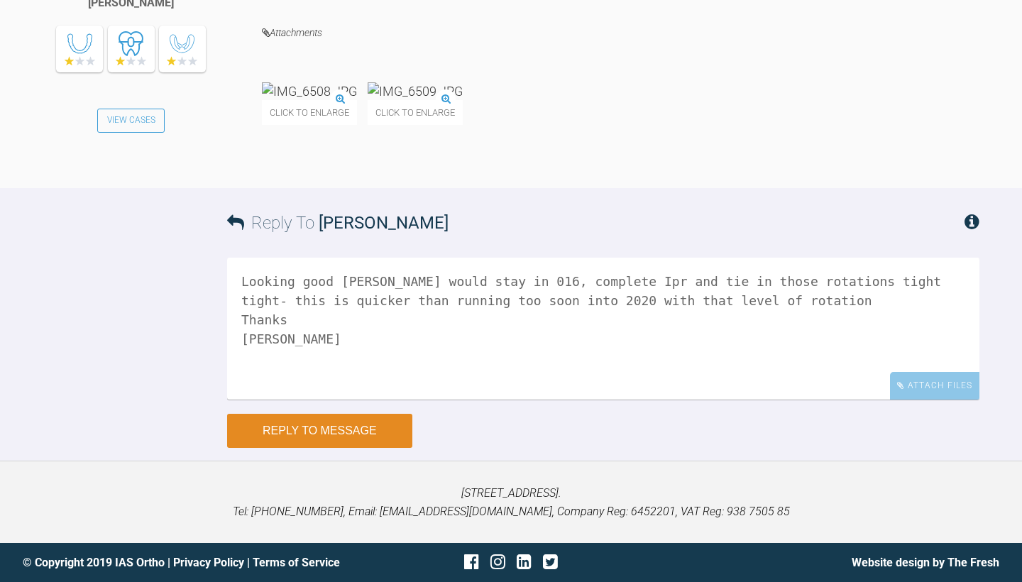
type textarea "Looking good Stephen I would stay in 016, complete Ipr and tie in those rotatio…"
click at [376, 424] on button "Reply to Message" at bounding box center [319, 431] width 185 height 34
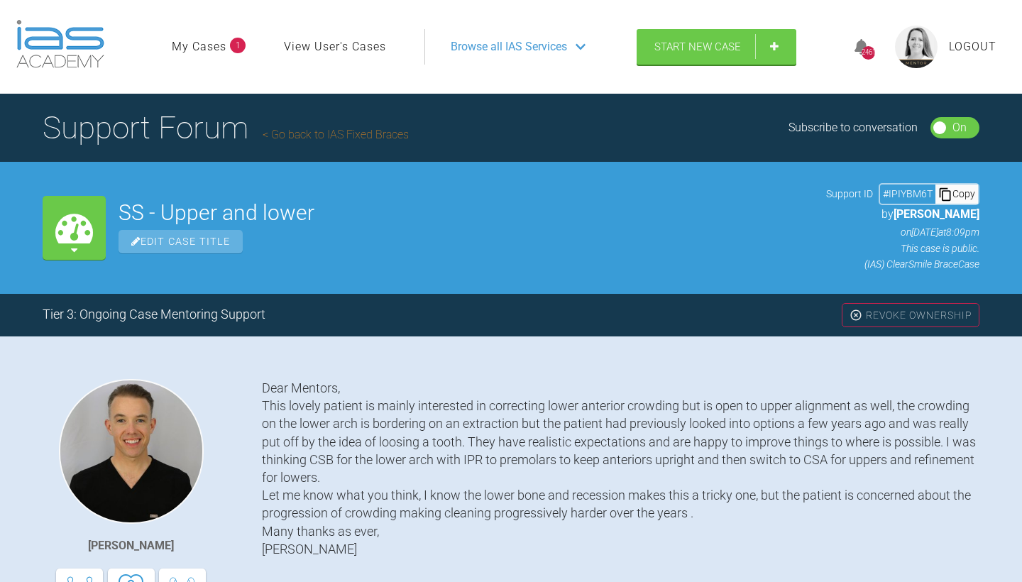
scroll to position [0, 0]
click at [346, 141] on link "Go back to IAS Fixed Braces" at bounding box center [336, 134] width 146 height 13
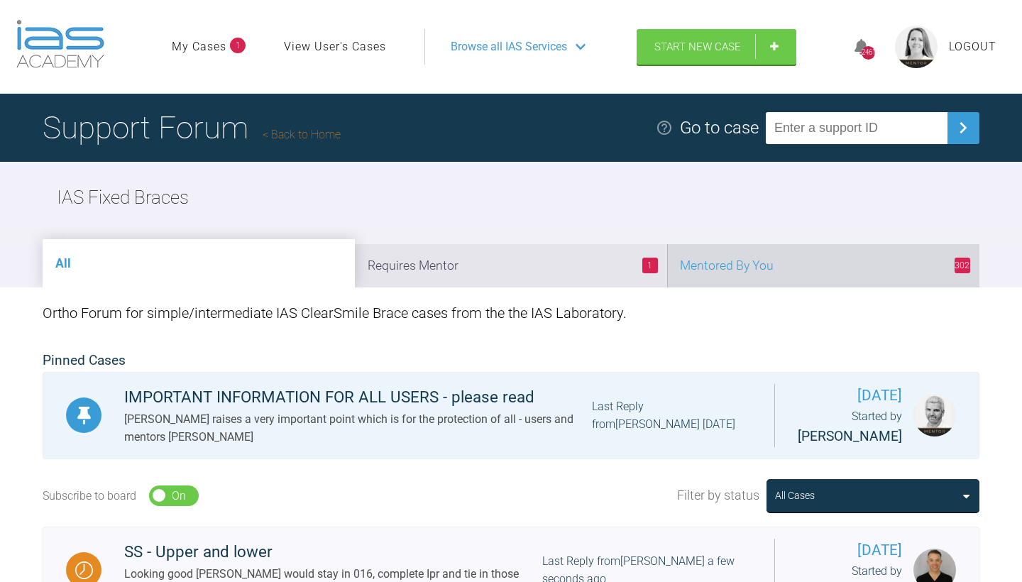
click at [827, 287] on li "302 Mentored By You" at bounding box center [823, 265] width 312 height 43
